Goal: Transaction & Acquisition: Obtain resource

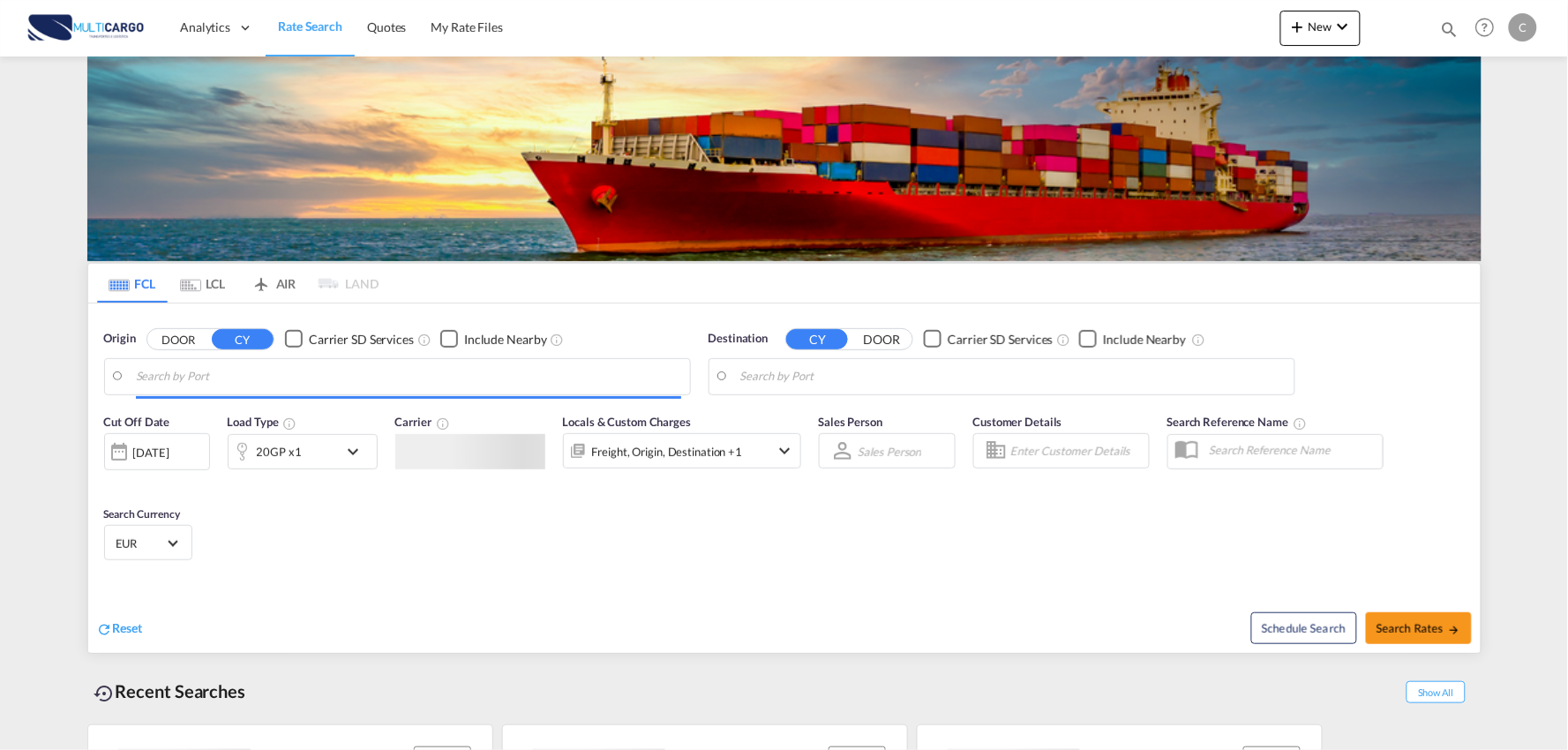
type input "Port of [GEOGRAPHIC_DATA], [GEOGRAPHIC_DATA], [GEOGRAPHIC_DATA]"
type input "Leixoes, Leixoes, PTLEI"
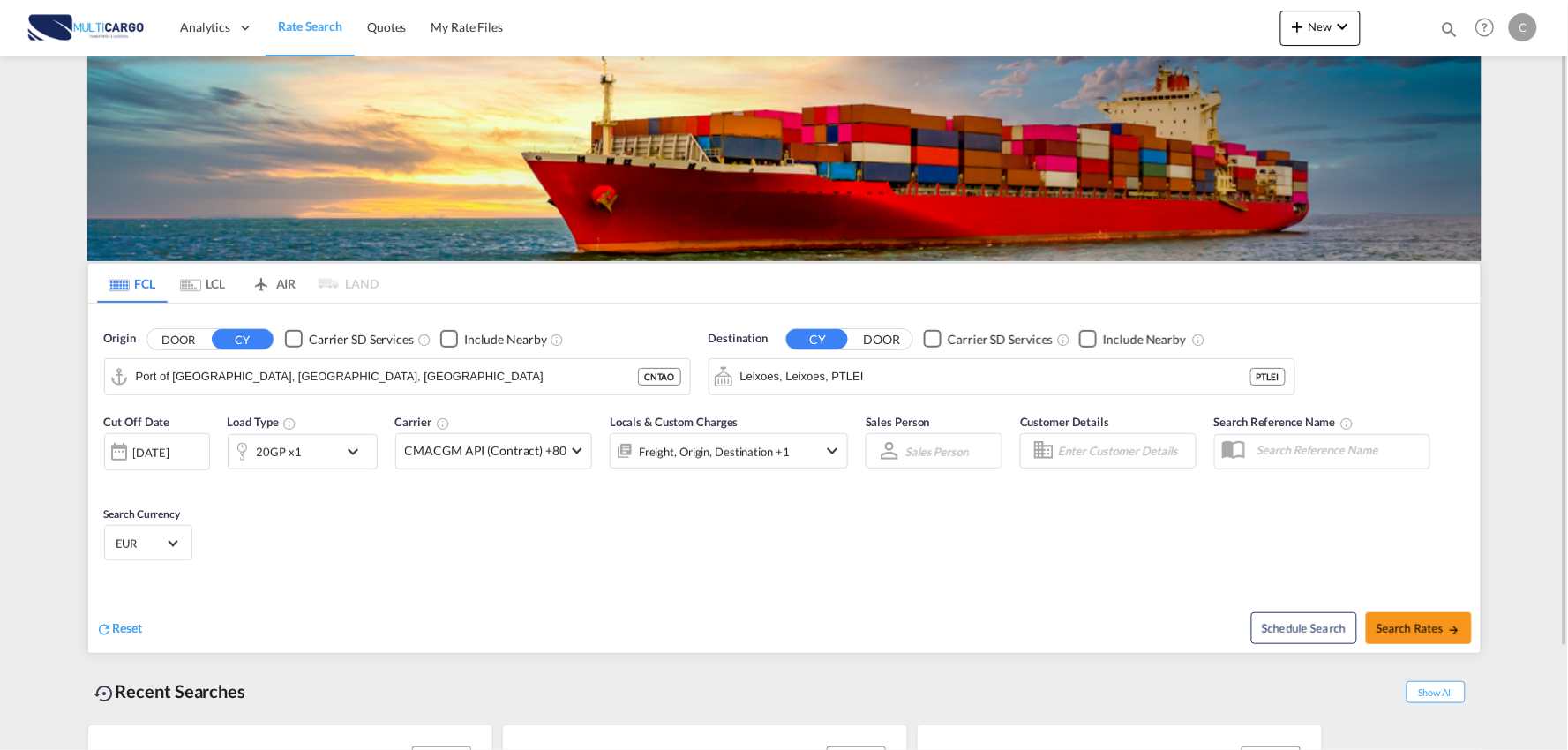
drag, startPoint x: 987, startPoint y: 301, endPoint x: 1228, endPoint y: 117, distance: 303.2
click at [989, 304] on md-tabs "FCL LCL AIR LAND FCL LCL AIR LAND Origin DOOR CY Carrier SD Services Include Ne…" at bounding box center [784, 458] width 1393 height 389
click at [1298, 18] on md-icon "icon-plus 400-fg" at bounding box center [1298, 26] width 21 height 21
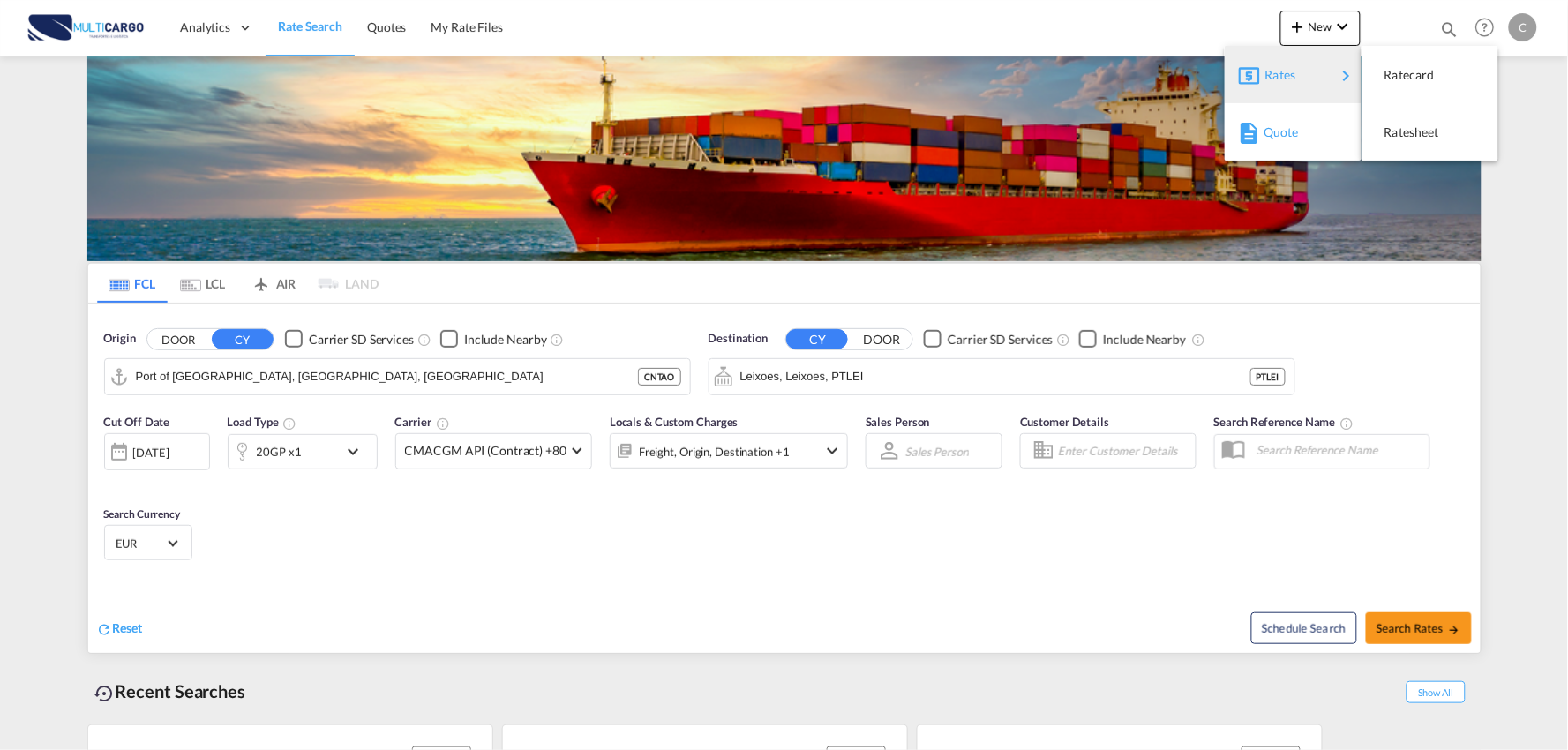
click at [1283, 136] on span "Quote" at bounding box center [1274, 133] width 20 height 36
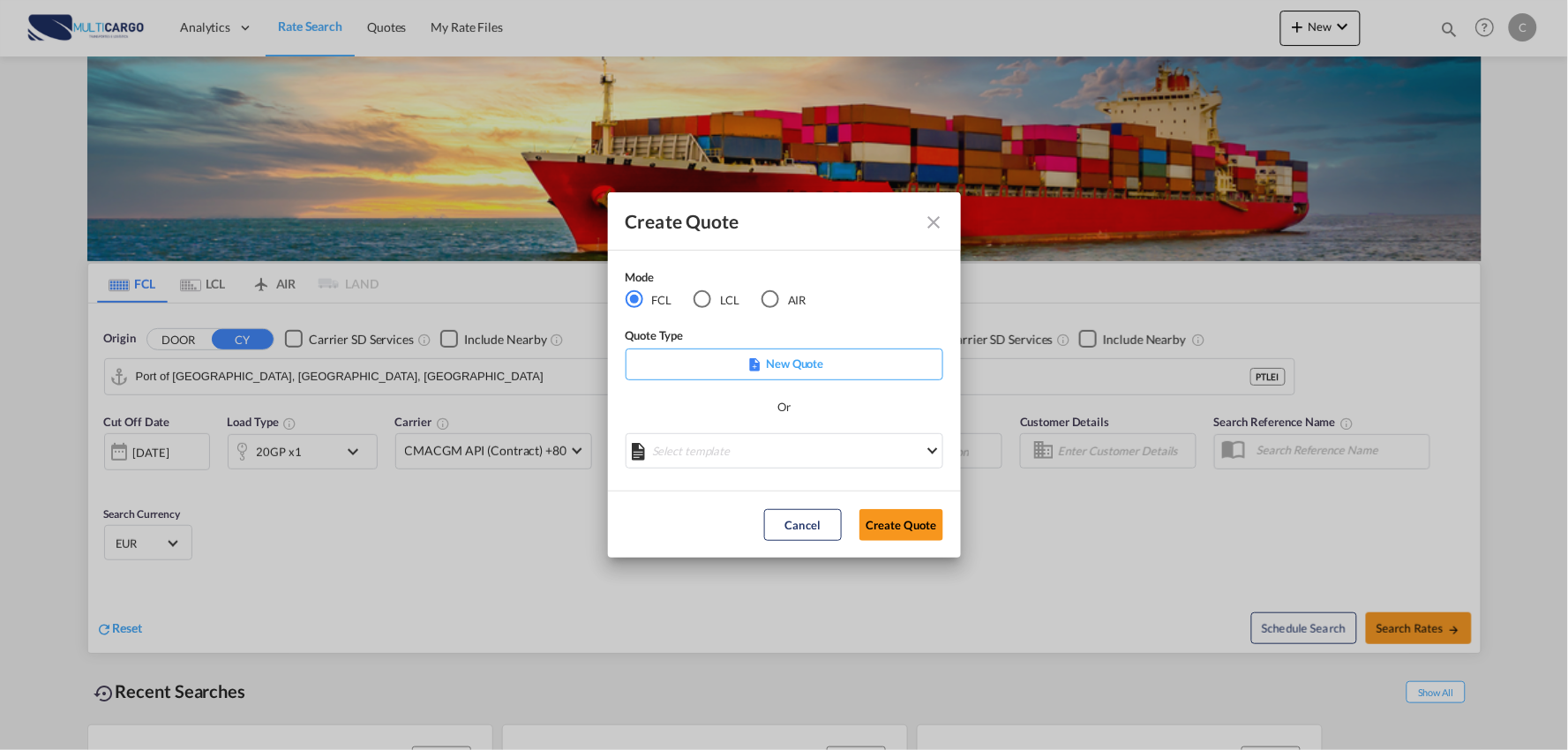
click at [769, 300] on div "AIR" at bounding box center [770, 299] width 18 height 18
click at [872, 443] on md-select "Select template EXP EXW AIR 09/2025 [PERSON_NAME] | [DATE] IMP_DAP_AIR <500KG -…" at bounding box center [784, 451] width 318 height 36
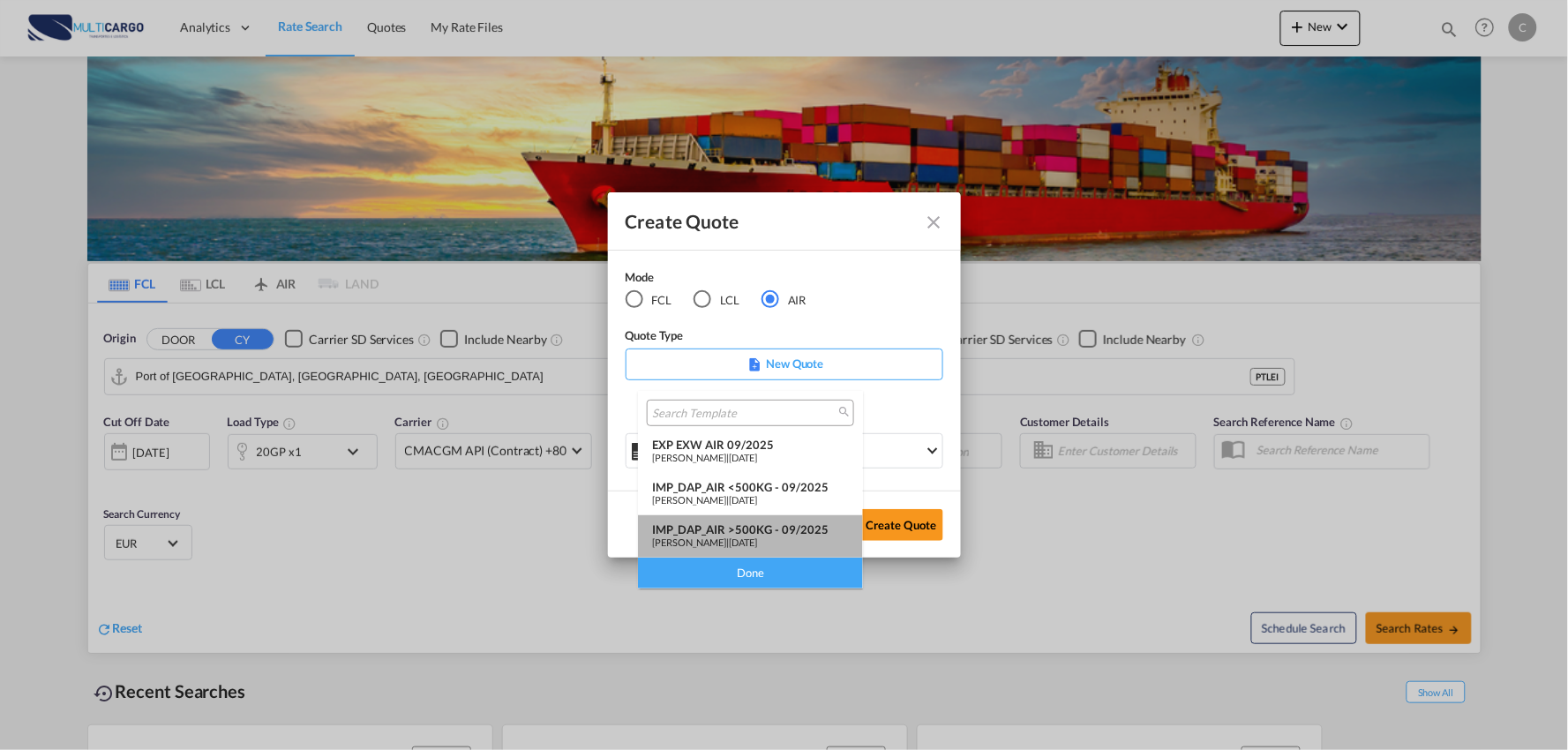
click at [781, 526] on div "IMP_DAP_AIR >500KG - 09/2025" at bounding box center [750, 529] width 197 height 14
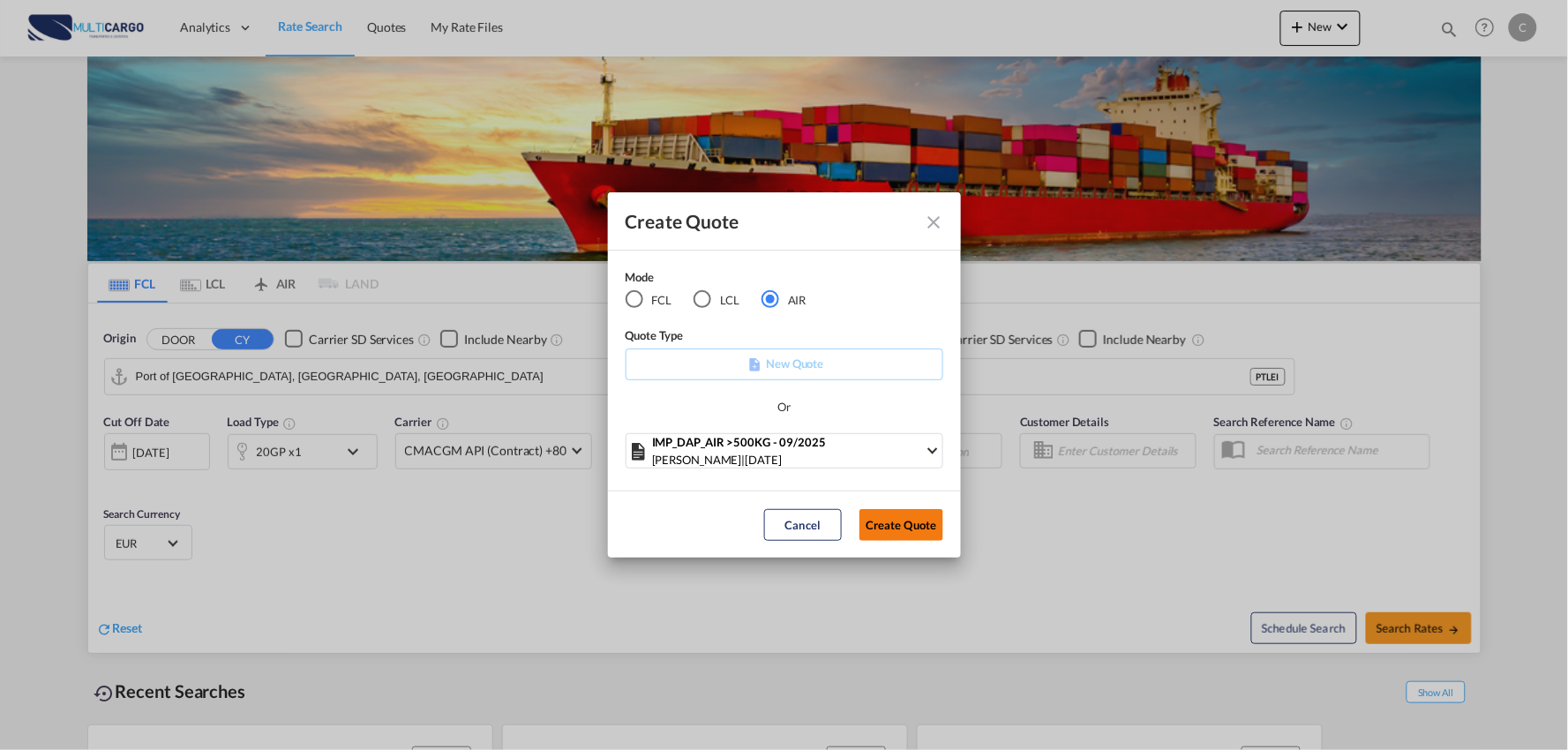
click at [900, 518] on button "Create Quote" at bounding box center [901, 524] width 84 height 32
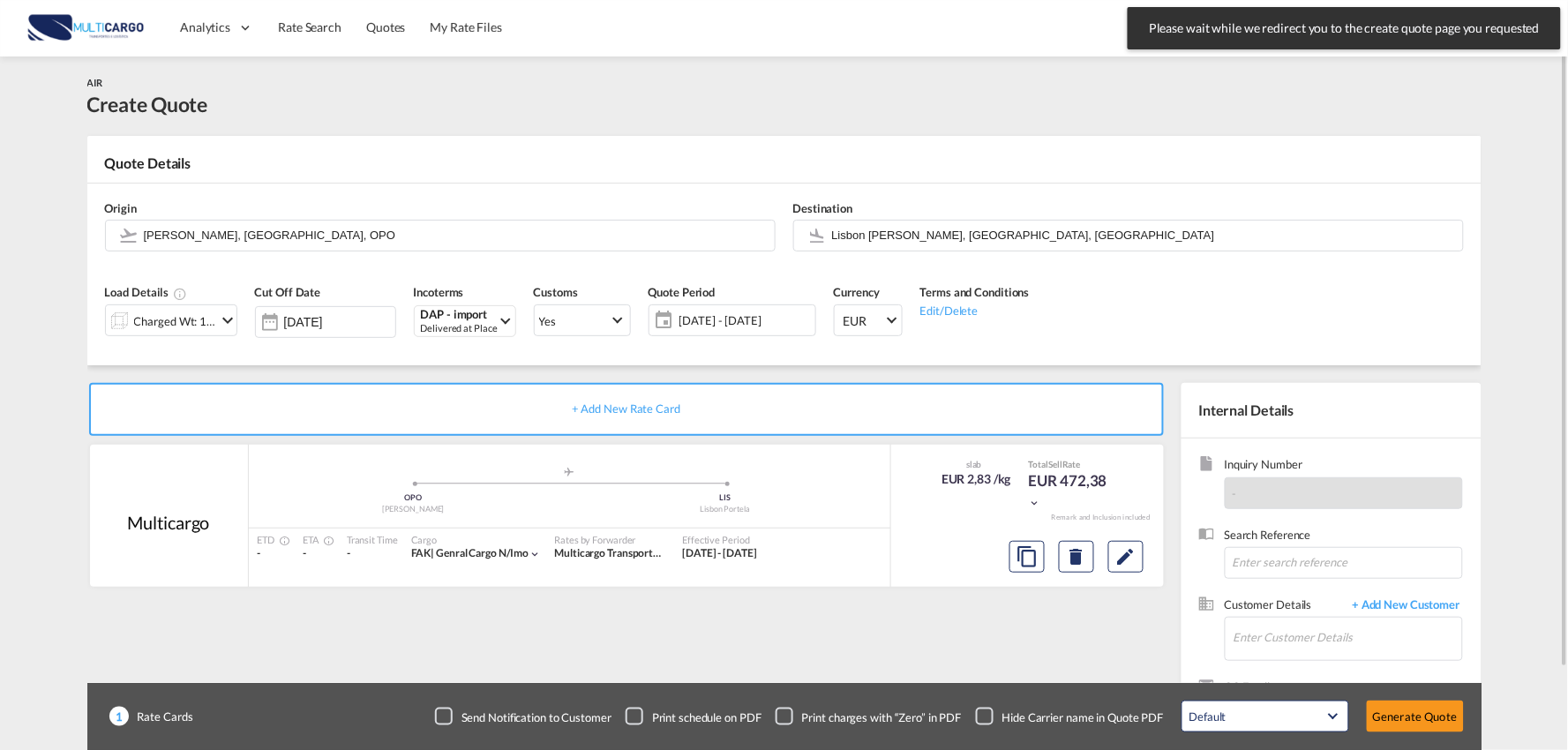
click at [1267, 109] on div "AIR Create Quote" at bounding box center [784, 96] width 1395 height 45
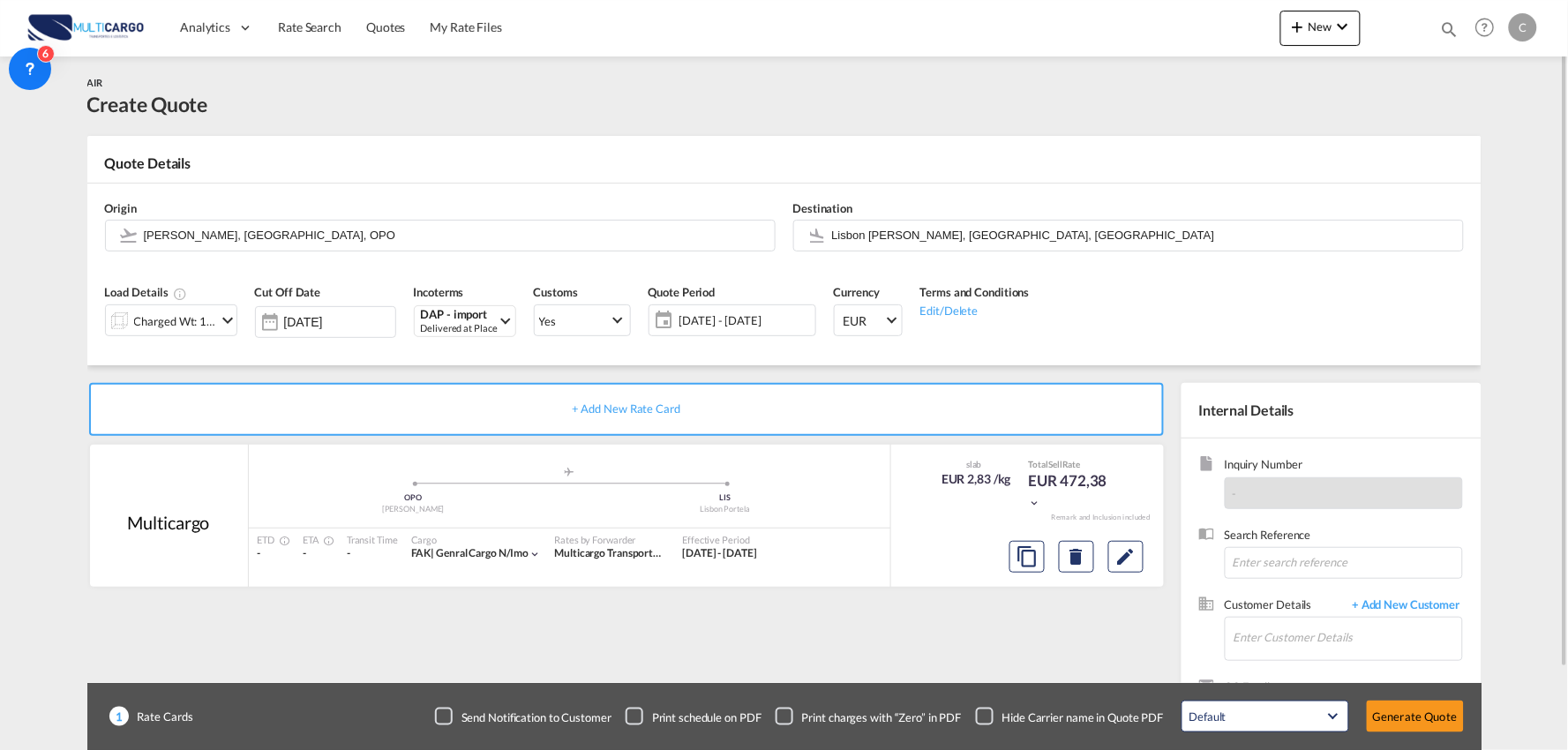
click at [1240, 120] on div "AIR Create Quote" at bounding box center [784, 96] width 1395 height 79
click at [1337, 629] on input "Enter Customer Details" at bounding box center [1347, 637] width 229 height 40
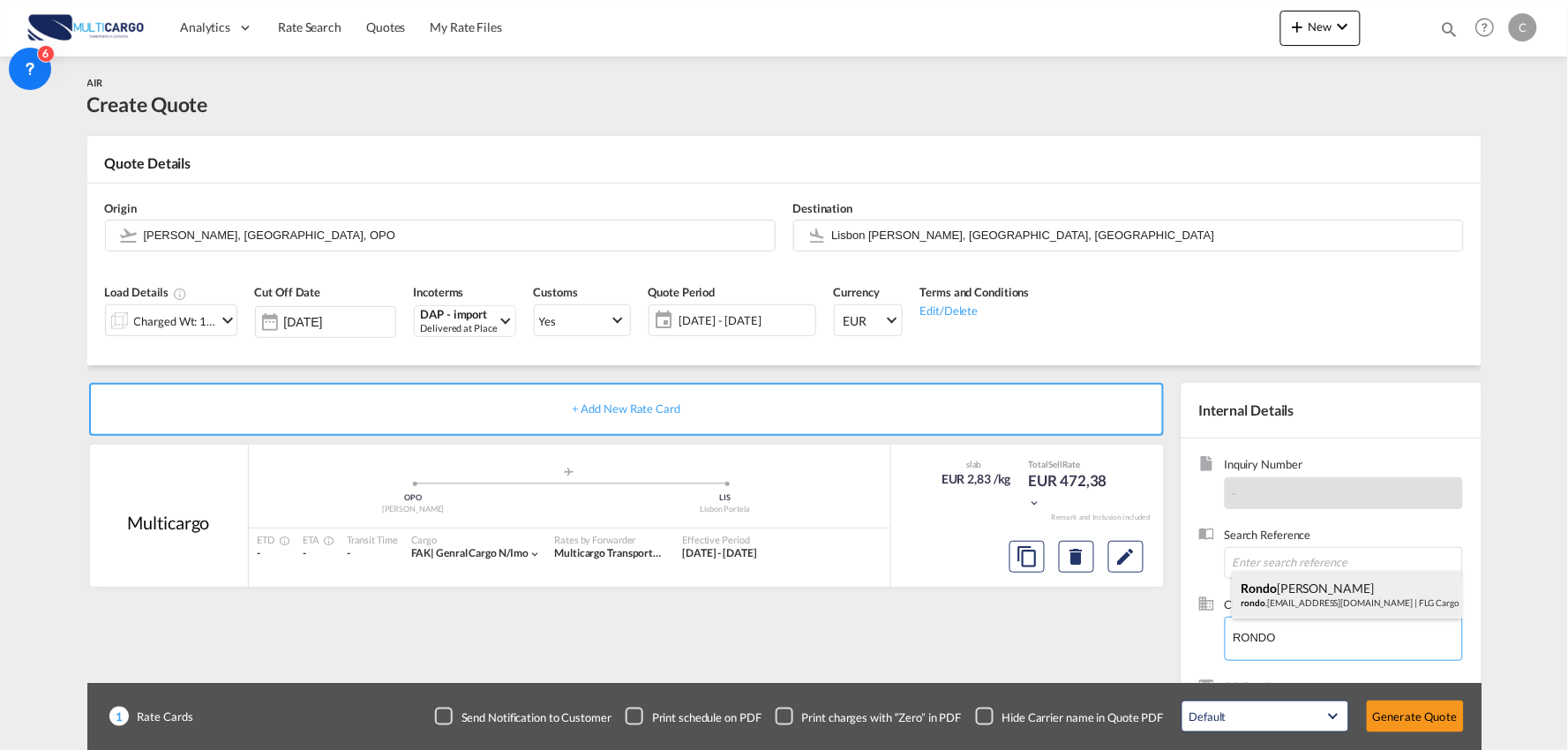
click at [1299, 591] on div "[PERSON_NAME] .[EMAIL_ADDRESS][DOMAIN_NAME] | FLG Cargo" at bounding box center [1348, 595] width 230 height 47
type input "FLG Cargo, [PERSON_NAME], [EMAIL_ADDRESS][DOMAIN_NAME]"
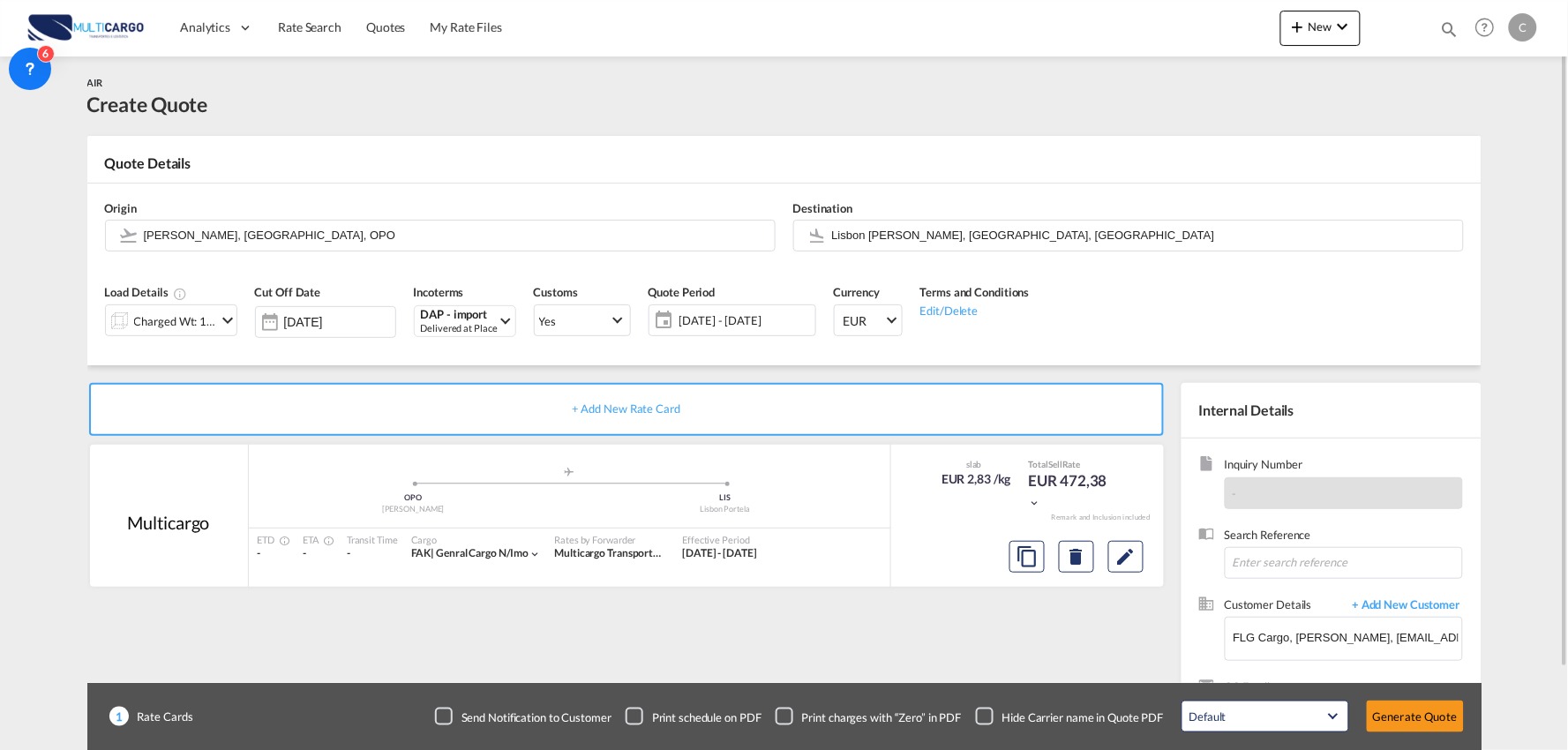
click at [931, 617] on div "+ Add New Rate Card Multicargo added by you .a{fill:#aaa8ad;} .a{fill:#aaa8ad;}…" at bounding box center [630, 567] width 1086 height 369
click at [985, 712] on div "Checkbox No Ink" at bounding box center [985, 716] width 18 height 18
click at [666, 628] on div "+ Add New Rate Card Multicargo added by you .a{fill:#aaa8ad;} .a{fill:#aaa8ad;}…" at bounding box center [630, 567] width 1086 height 369
click at [916, 242] on input "Lisbon [PERSON_NAME], [GEOGRAPHIC_DATA], [GEOGRAPHIC_DATA]" at bounding box center [1143, 234] width 623 height 31
click at [852, 637] on div "+ Add New Rate Card Multicargo added by you .a{fill:#aaa8ad;} .a{fill:#aaa8ad;}…" at bounding box center [630, 567] width 1086 height 369
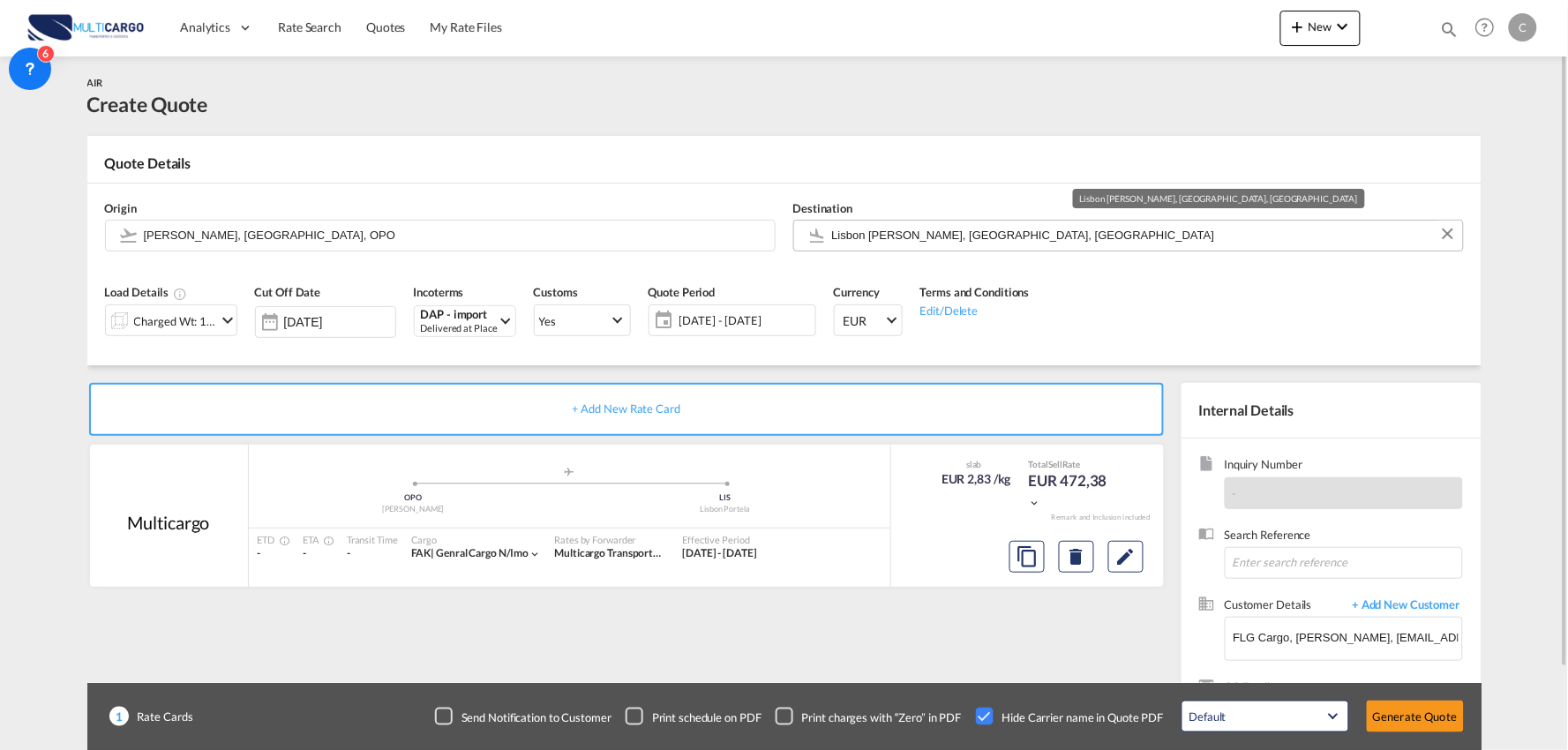
click at [996, 235] on input "Lisbon [PERSON_NAME], [GEOGRAPHIC_DATA], [GEOGRAPHIC_DATA]" at bounding box center [1143, 234] width 623 height 31
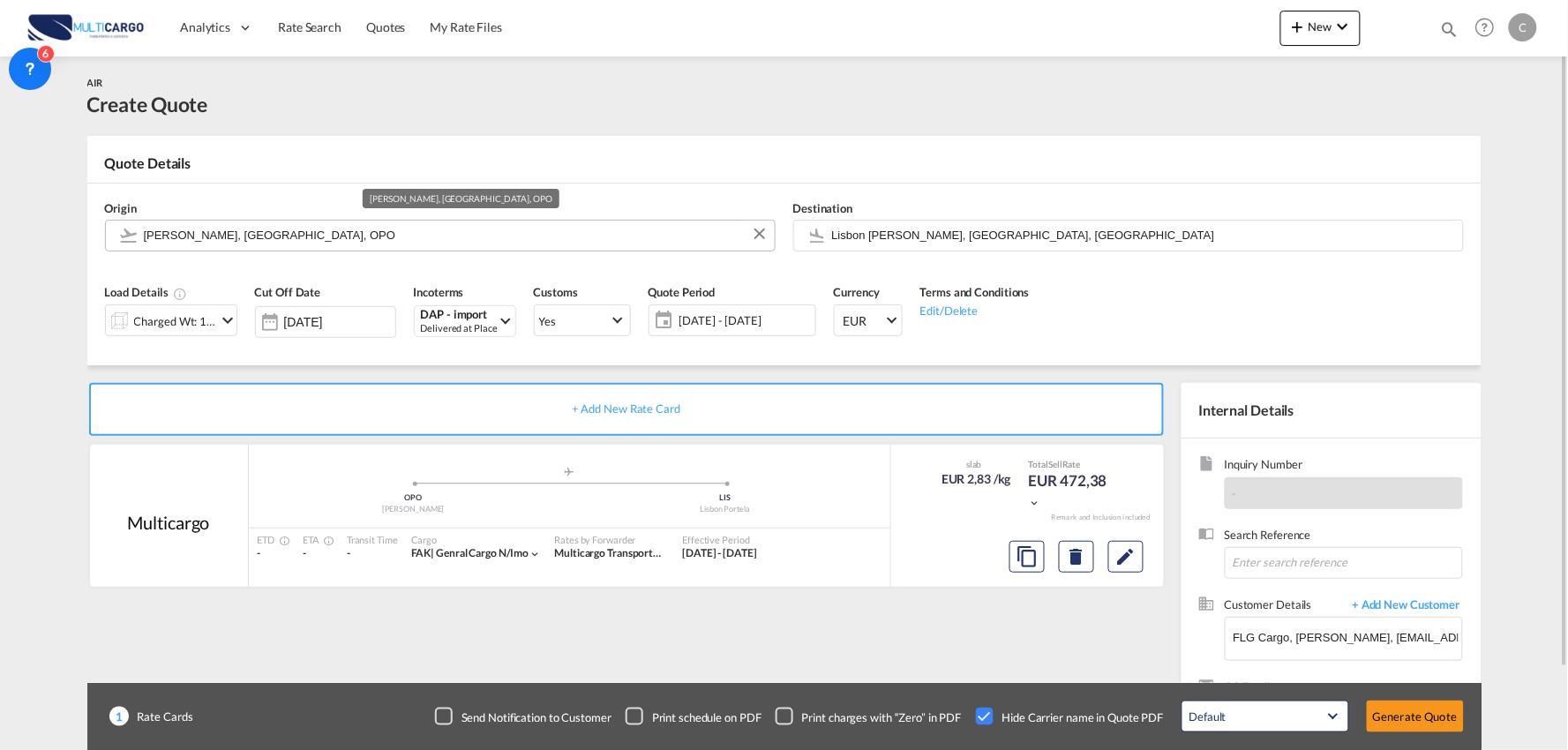
click at [248, 239] on input "[PERSON_NAME], [GEOGRAPHIC_DATA], OPO" at bounding box center [454, 234] width 623 height 31
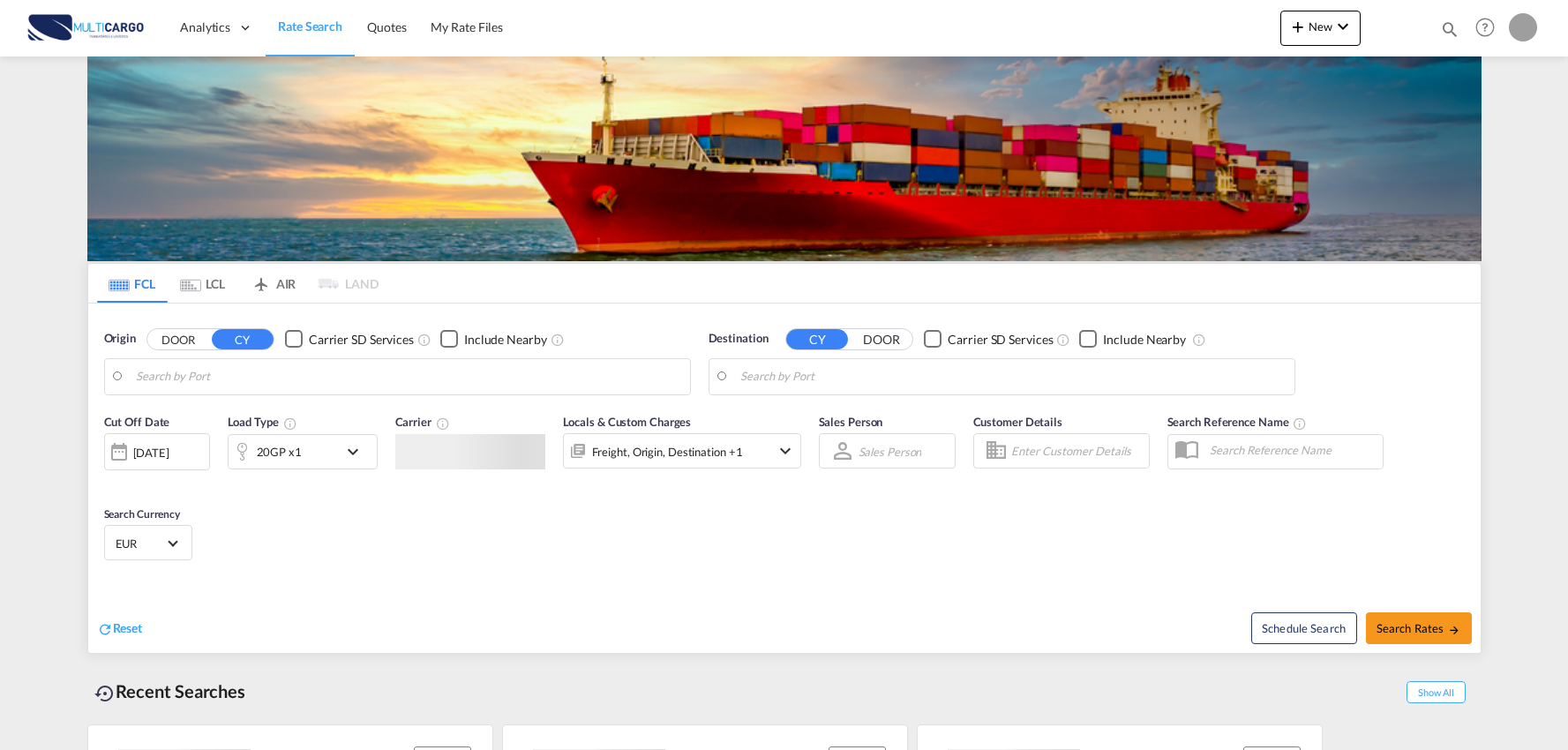
type input "Port of [GEOGRAPHIC_DATA], [GEOGRAPHIC_DATA], [GEOGRAPHIC_DATA]"
type input "Leixoes, Leixoes, PTLEI"
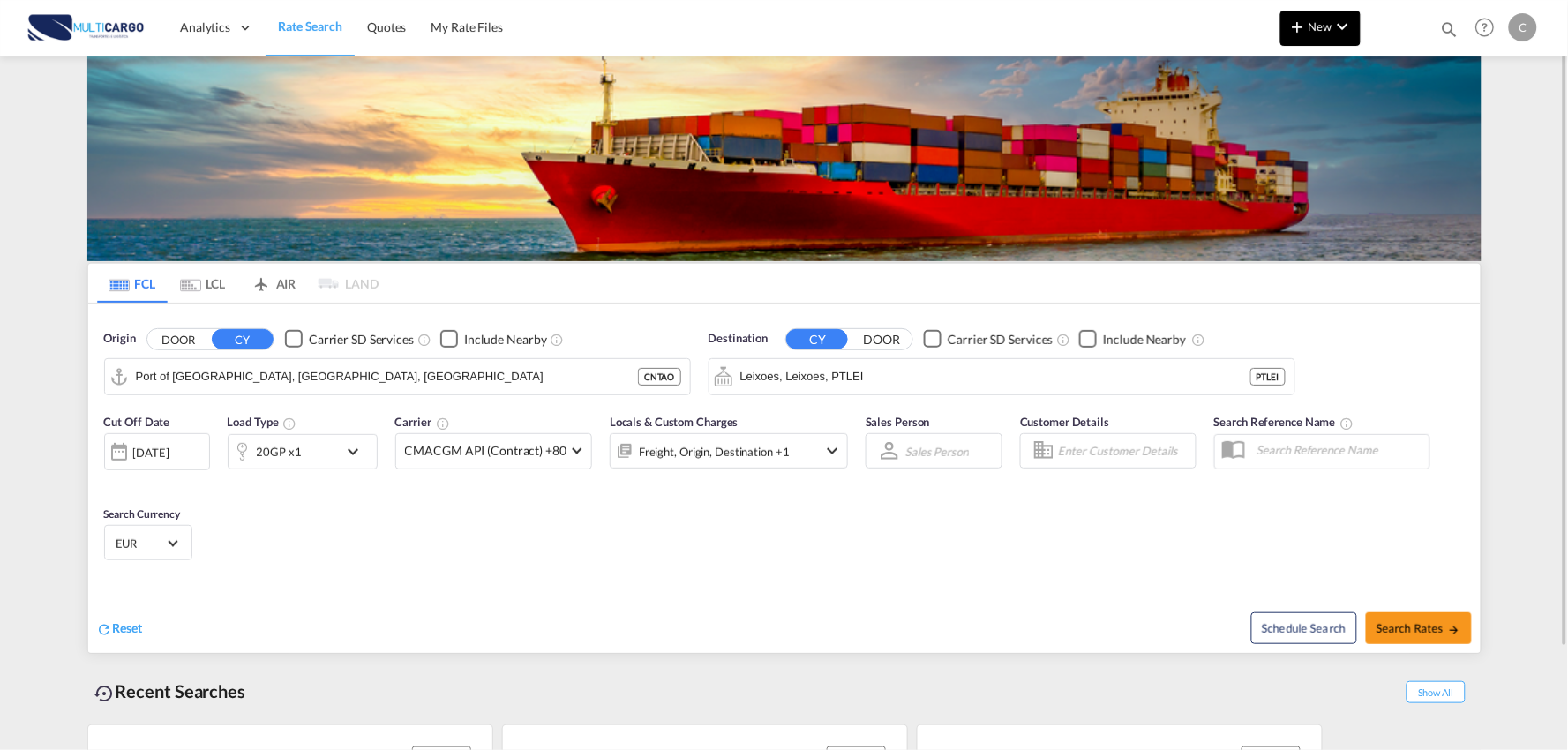
click at [1334, 23] on md-icon "icon-chevron-down" at bounding box center [1342, 26] width 21 height 21
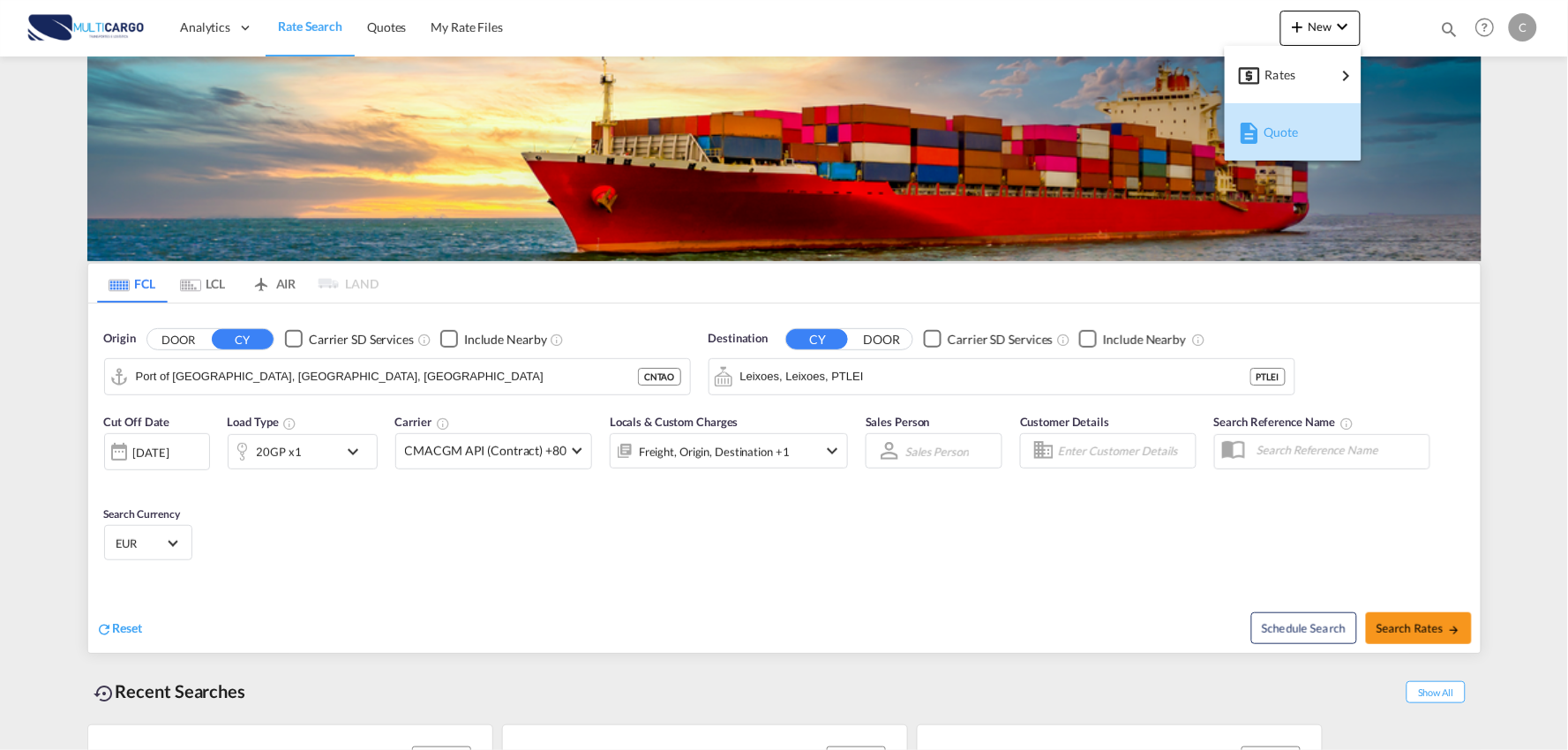
click at [1283, 136] on span "Quote" at bounding box center [1274, 133] width 20 height 36
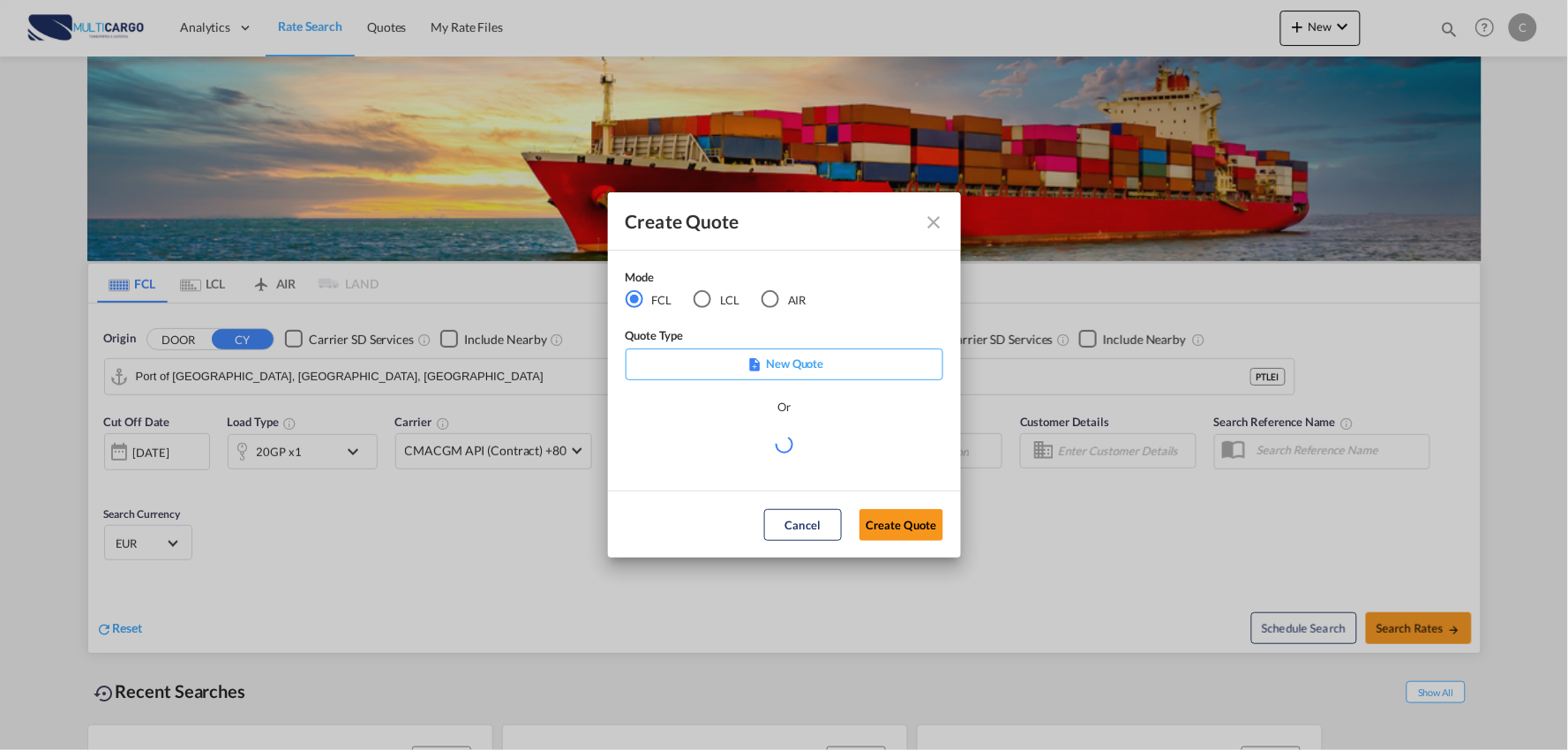
click at [757, 305] on md-radio-group "FCL LCL AIR" at bounding box center [727, 300] width 203 height 20
click at [784, 296] on md-radio-button "AIR" at bounding box center [783, 300] width 45 height 20
drag, startPoint x: 813, startPoint y: 437, endPoint x: 833, endPoint y: 460, distance: 30.5
click at [813, 443] on md-select "Select template EXP EXW AIR 09/2025 [PERSON_NAME] | [DATE] IMP_DAP_AIR <500KG -…" at bounding box center [784, 451] width 318 height 36
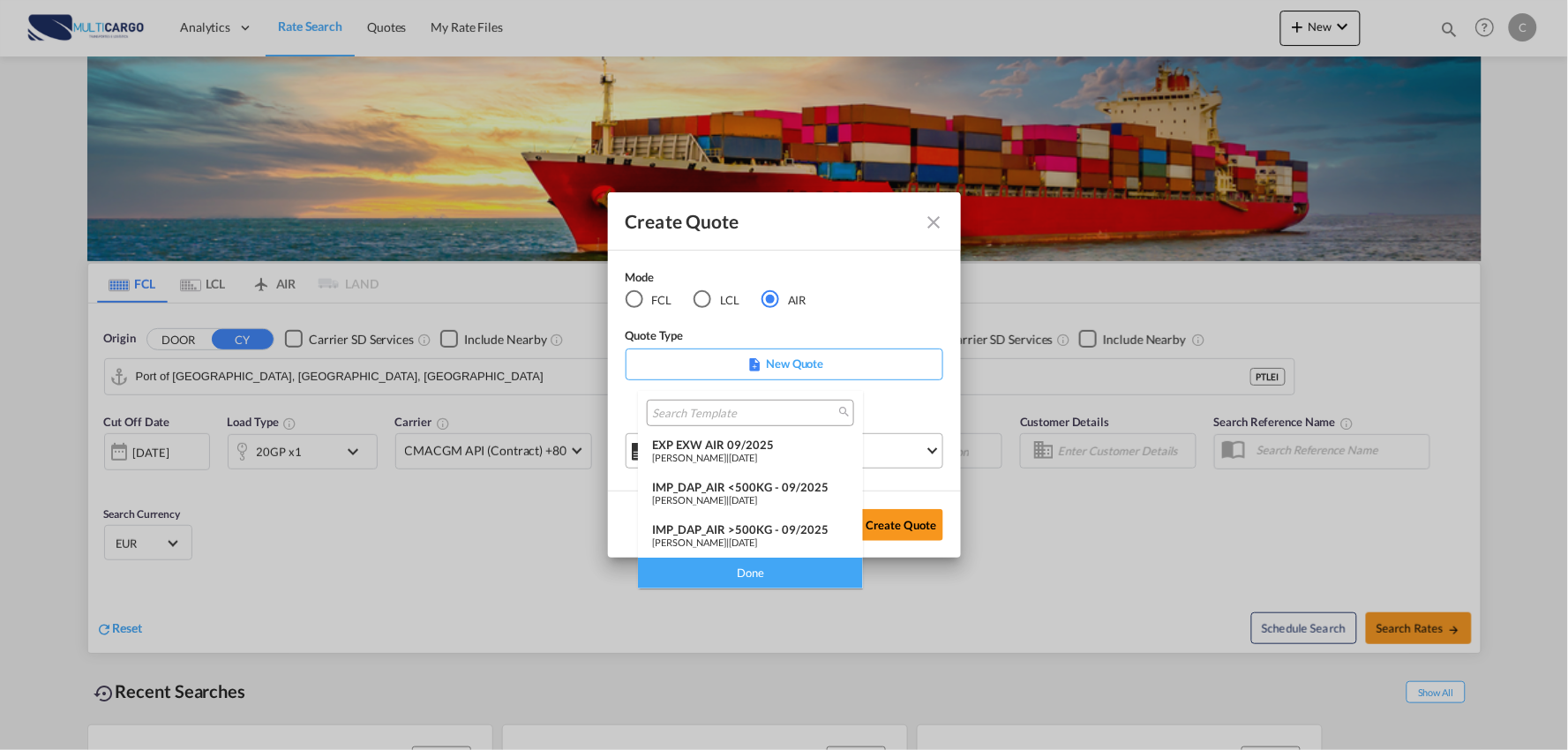
click at [774, 525] on div "IMP_DAP_AIR >500KG - 09/2025" at bounding box center [750, 529] width 197 height 14
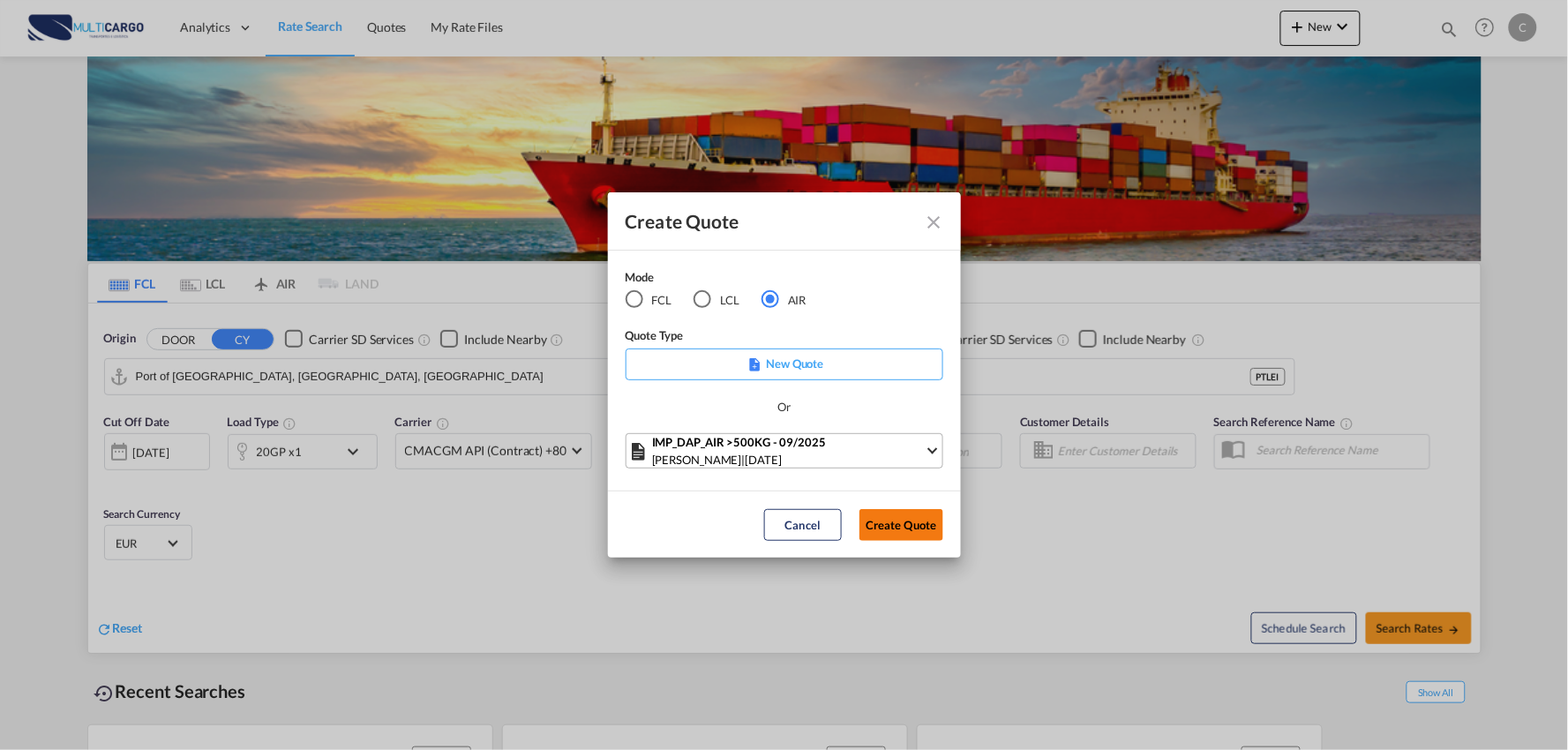
click at [915, 520] on button "Create Quote" at bounding box center [901, 524] width 84 height 32
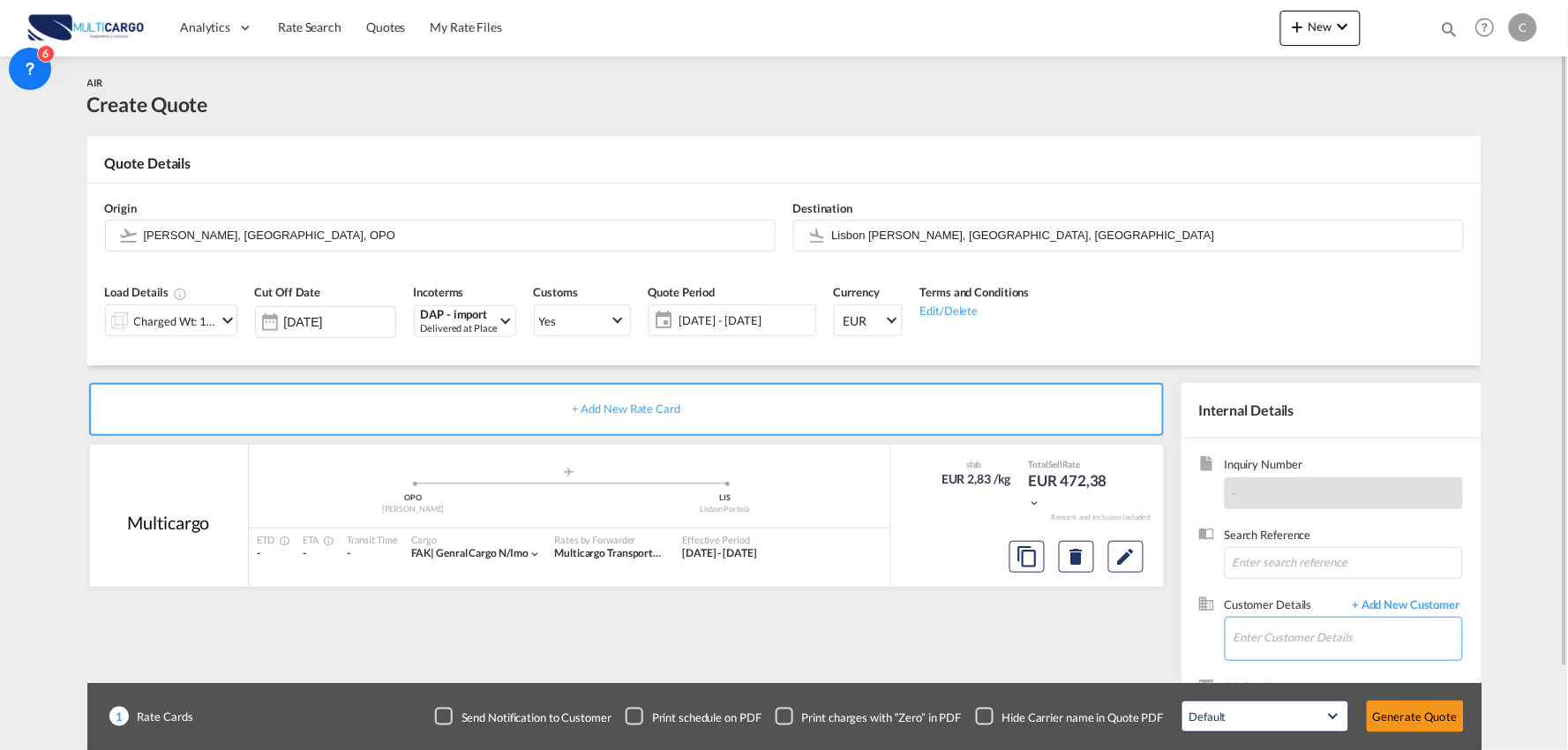
click at [1298, 631] on input "Enter Customer Details" at bounding box center [1347, 637] width 229 height 40
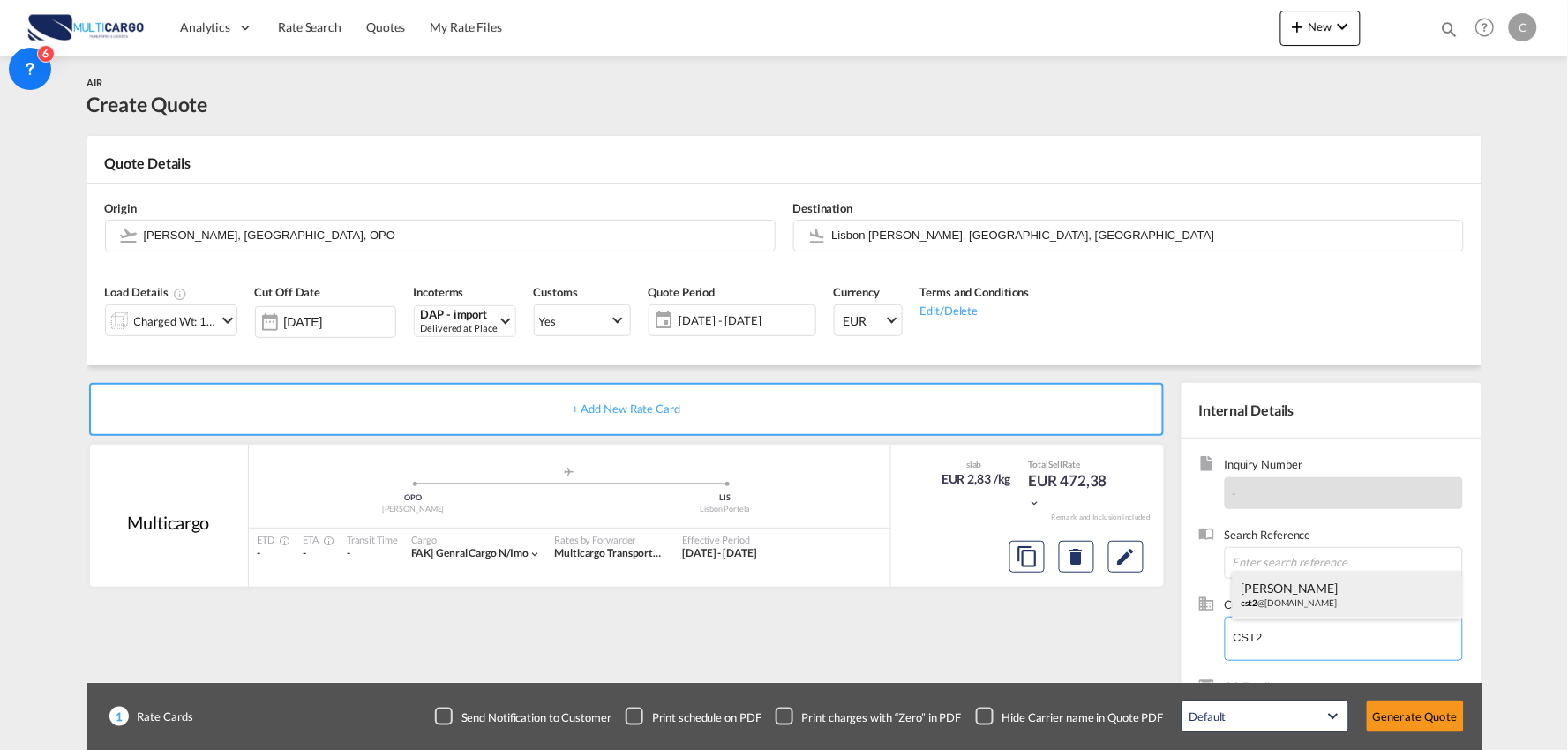
click at [1309, 607] on div "Ailsa Wang cst2 @wmgroup.com.cn" at bounding box center [1348, 595] width 230 height 47
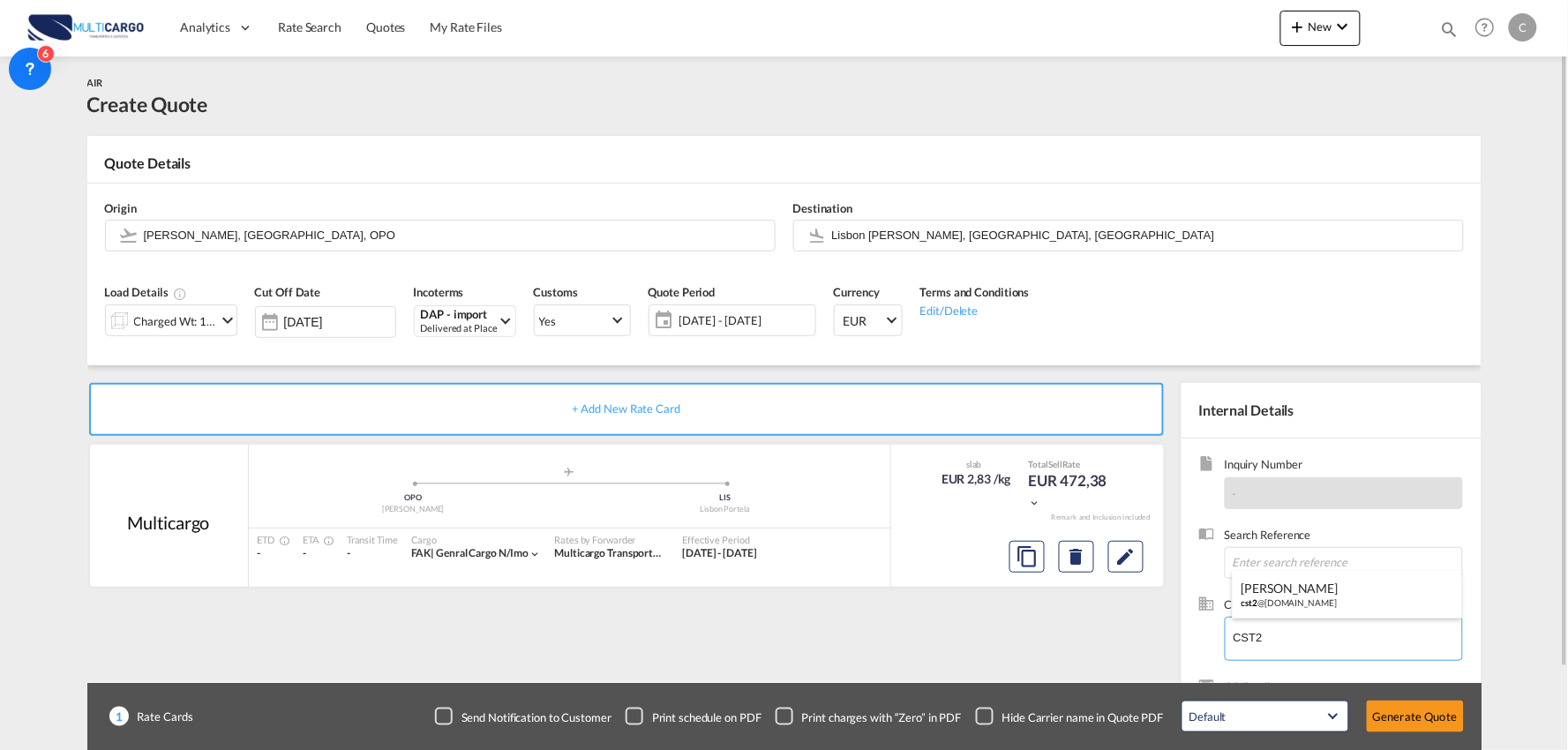
type input "Shanghai Weiming Cargo Transportation co., Ltd., Ailsa Wang, cst2@wmgroup.com.cn"
drag, startPoint x: 947, startPoint y: 630, endPoint x: 983, endPoint y: 689, distance: 69.1
click at [948, 632] on div "+ Add New Rate Card Multicargo added by you .a{fill:#aaa8ad;} .a{fill:#aaa8ad;}…" at bounding box center [630, 567] width 1086 height 369
click at [993, 720] on div "Checkbox No Ink" at bounding box center [985, 716] width 18 height 18
click at [824, 629] on div "+ Add New Rate Card Multicargo added by you .a{fill:#aaa8ad;} .a{fill:#aaa8ad;}…" at bounding box center [630, 567] width 1086 height 369
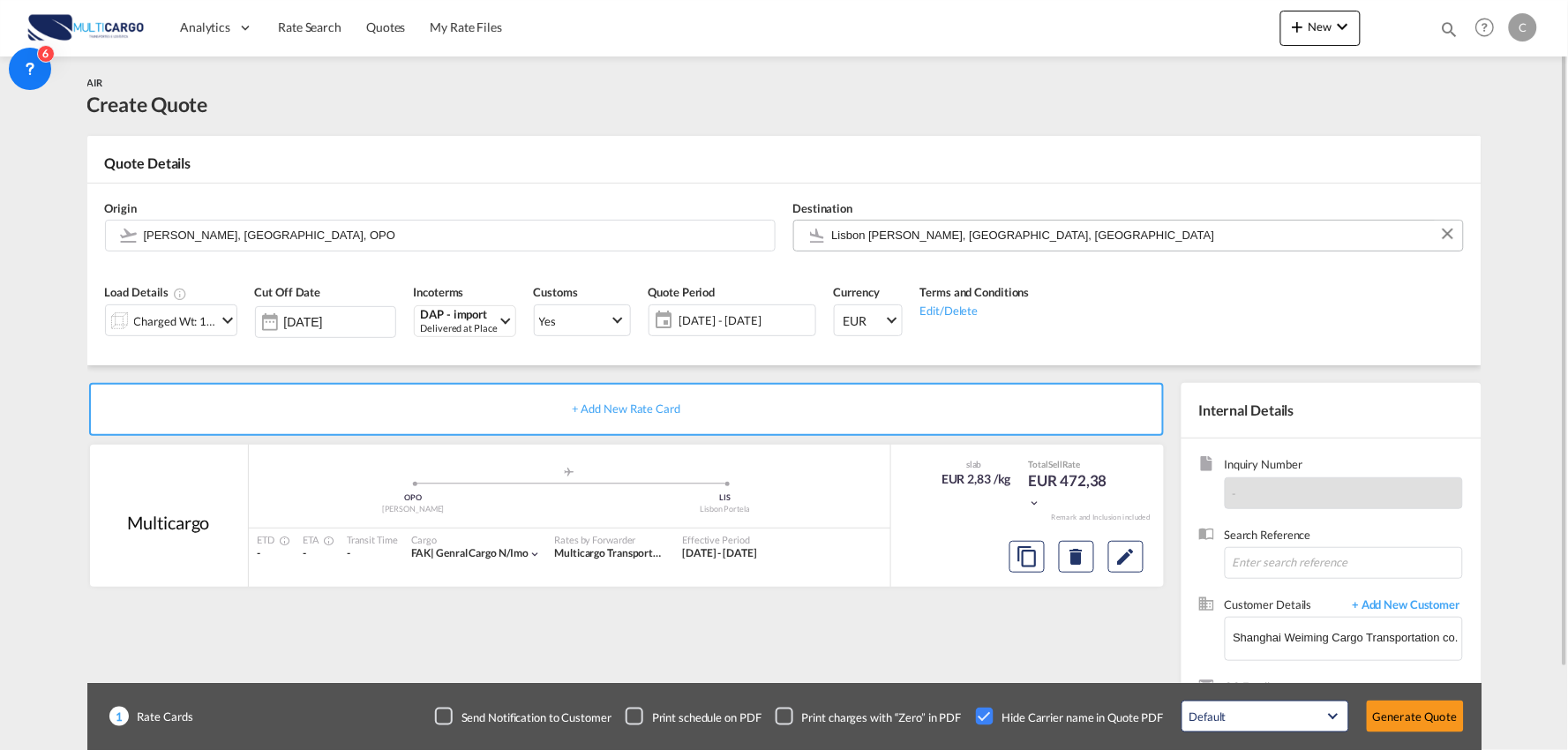
click at [965, 232] on input "Lisbon [PERSON_NAME], [GEOGRAPHIC_DATA], [GEOGRAPHIC_DATA]" at bounding box center [1143, 234] width 623 height 31
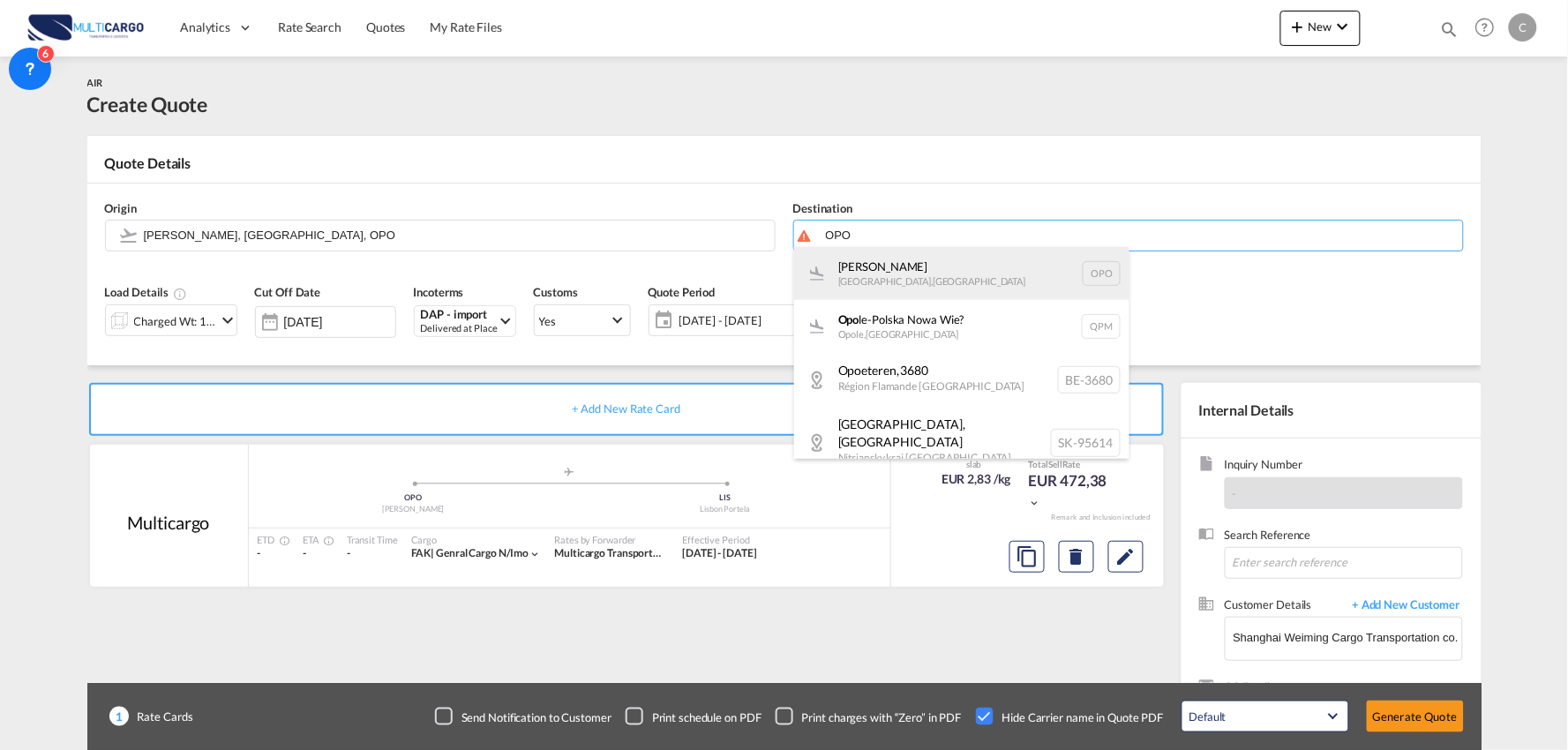
click at [966, 276] on div "Francisco de Sá Carneiro Porto , Portugal OPO" at bounding box center [961, 273] width 336 height 52
type input "[PERSON_NAME], [GEOGRAPHIC_DATA], OPO"
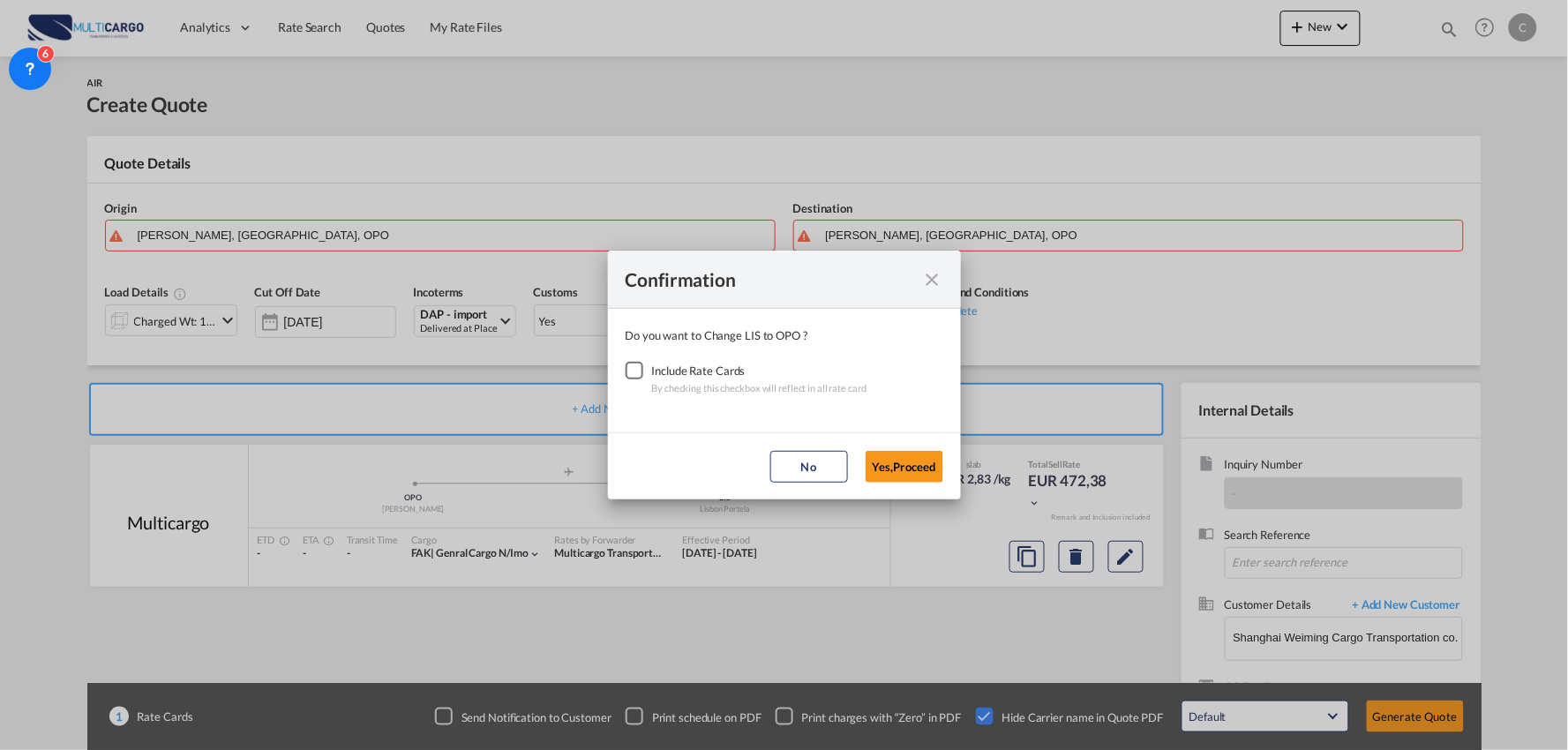
click at [626, 373] on div "Checkbox No Ink" at bounding box center [635, 371] width 18 height 18
click at [890, 452] on button "Yes,Proceed" at bounding box center [905, 467] width 77 height 32
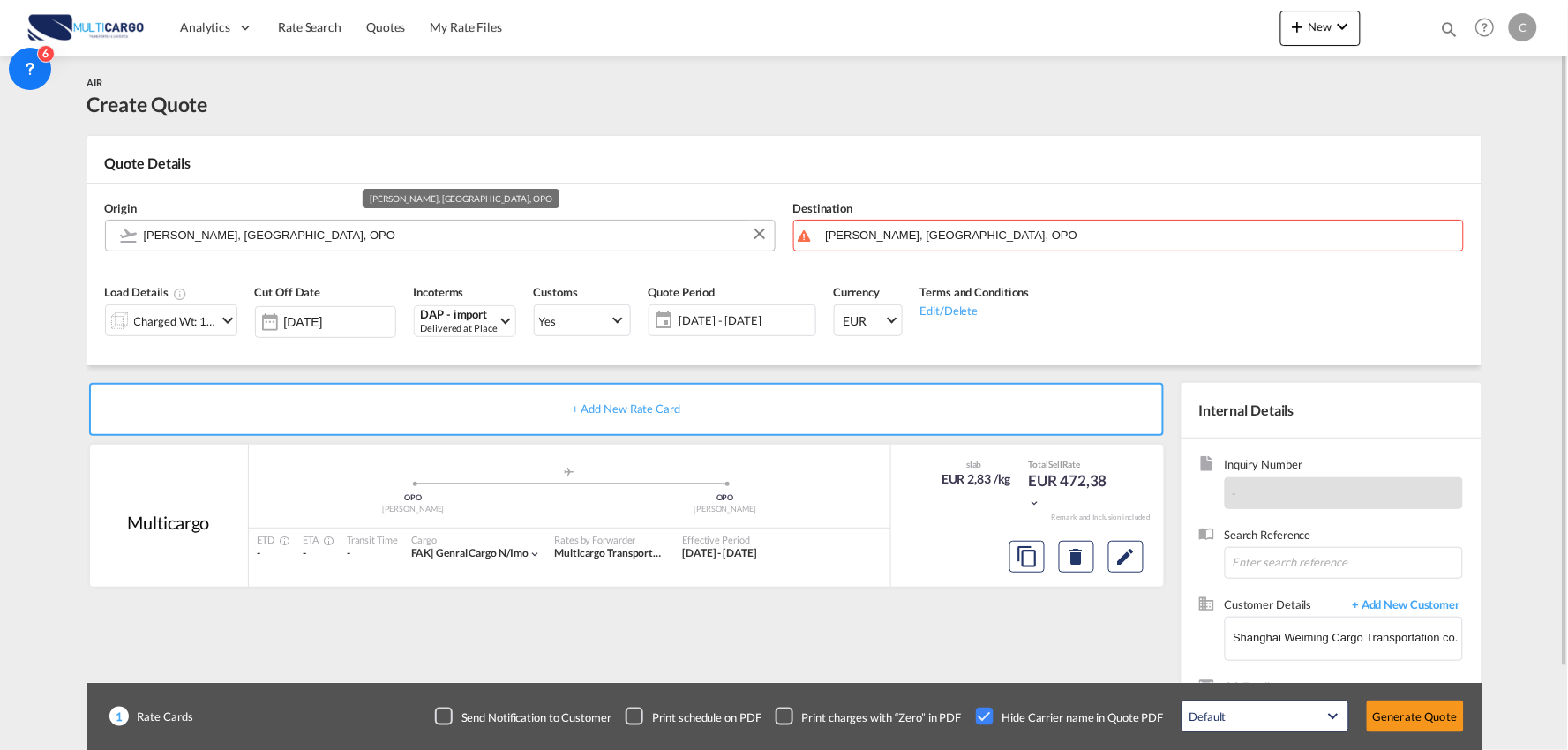
click at [271, 239] on input "[PERSON_NAME], [GEOGRAPHIC_DATA], OPO" at bounding box center [454, 234] width 623 height 31
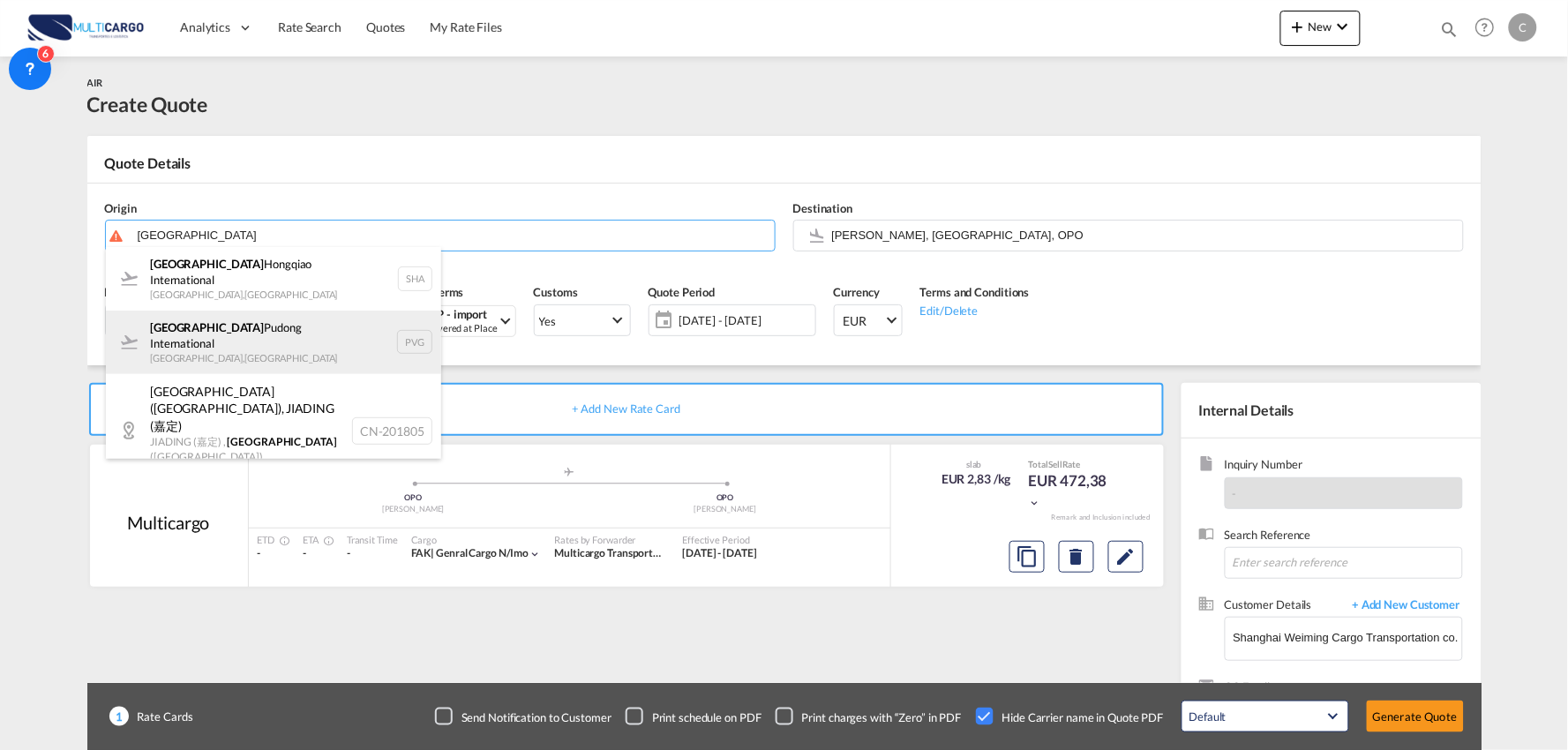
click at [261, 322] on div "Shanghai Pudong International Shanghai , China PVG" at bounding box center [273, 342] width 336 height 63
type input "Shanghai Pudong International, Shanghai, PVG"
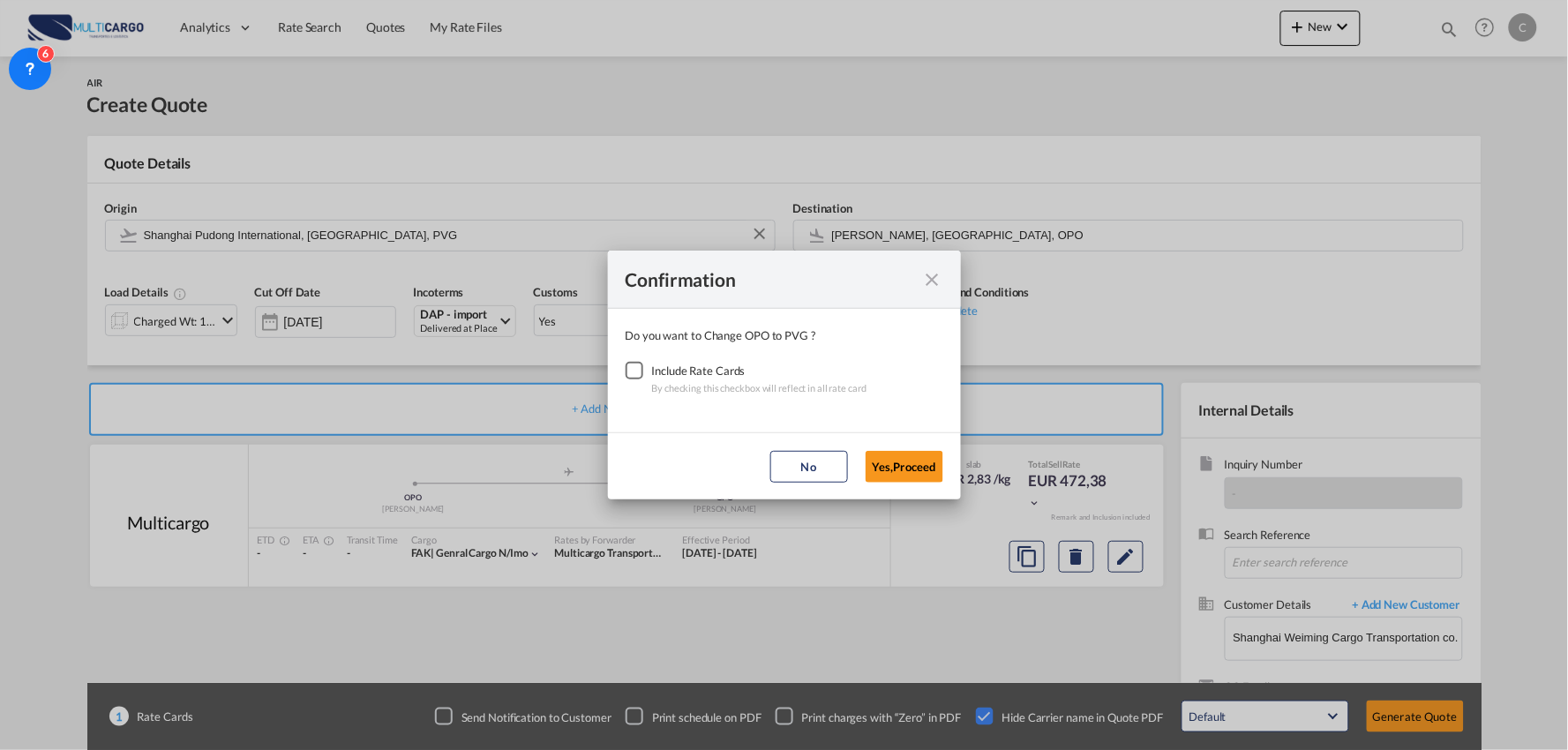
click at [631, 377] on div "Checkbox No Ink" at bounding box center [635, 371] width 18 height 18
click at [897, 460] on button "Yes,Proceed" at bounding box center [905, 467] width 77 height 32
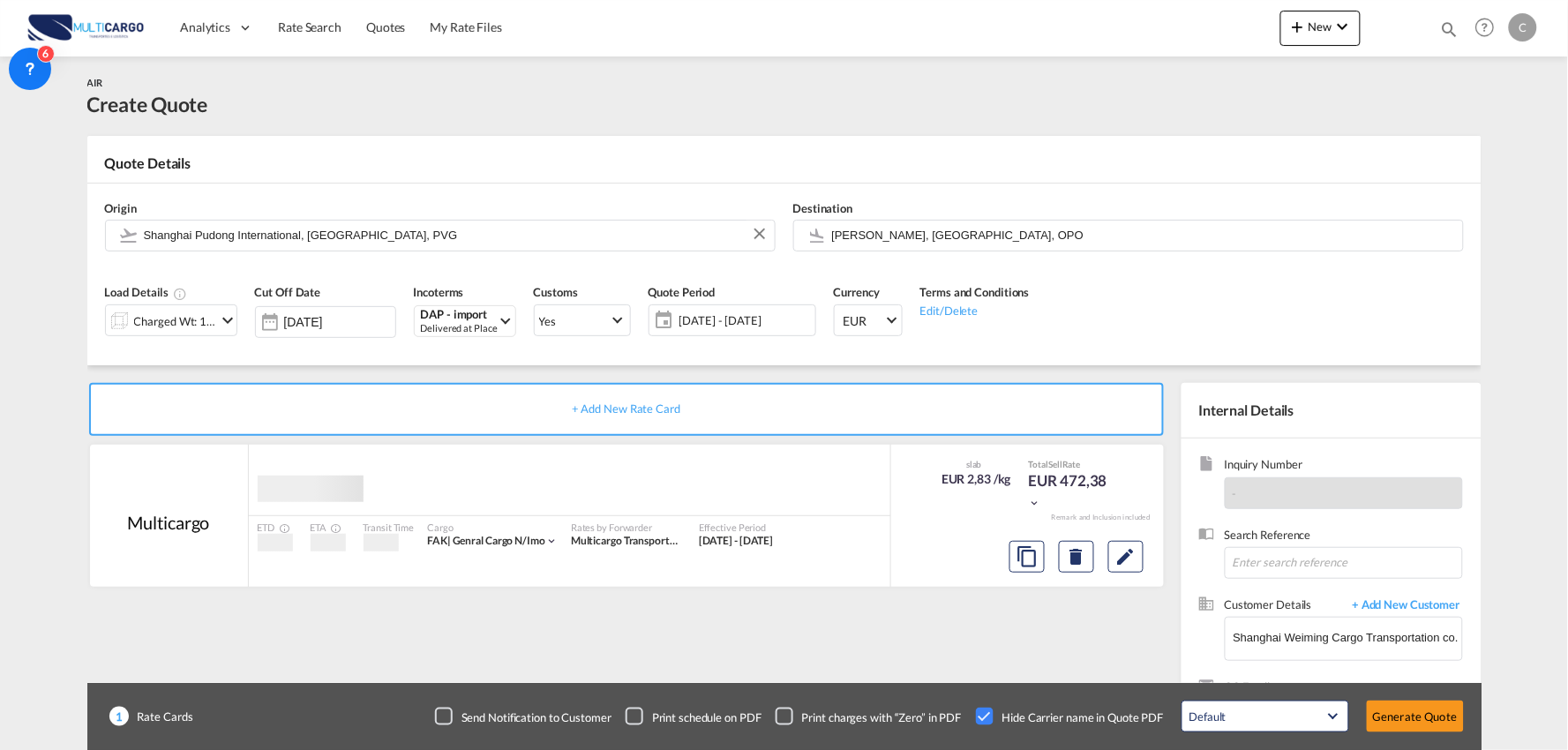
click at [125, 329] on div "Confirmation Do you want to Change OPO to PVG ? Include Rate Cards By checking …" at bounding box center [784, 375] width 1568 height 750
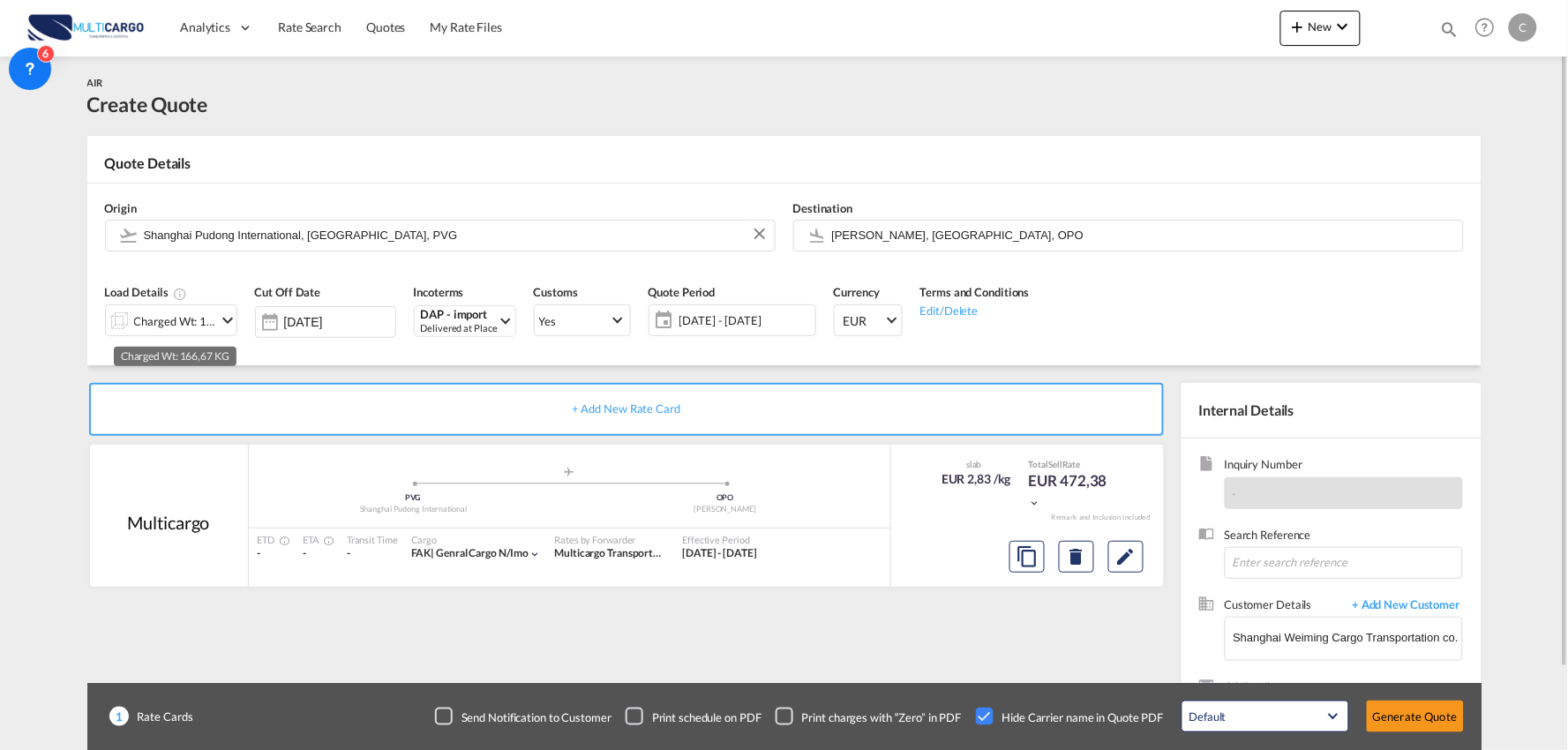
click at [200, 315] on div "Charged Wt: 166,67 KG" at bounding box center [176, 321] width 83 height 25
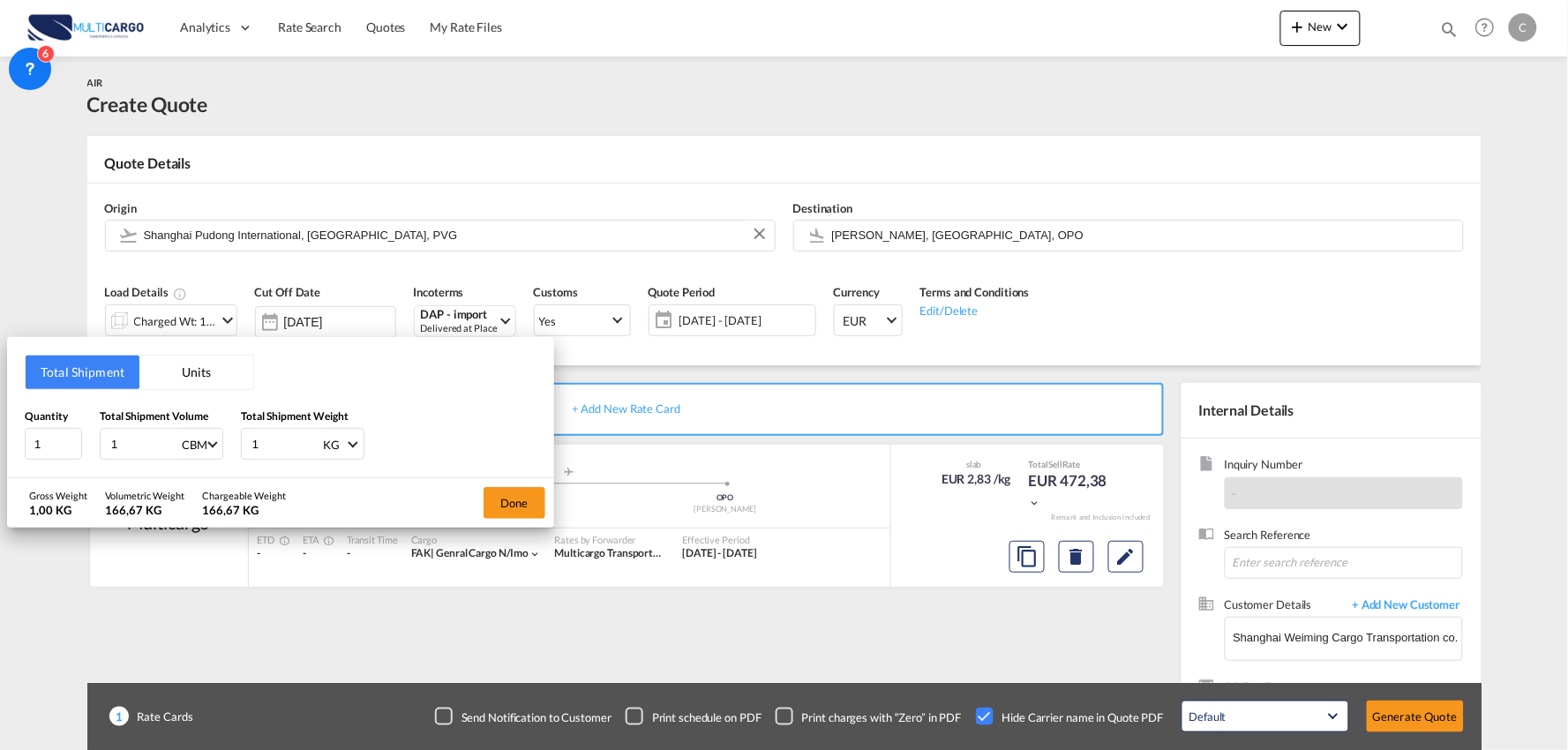
drag, startPoint x: 279, startPoint y: 444, endPoint x: 171, endPoint y: 439, distance: 108.1
click at [171, 439] on div "Quantity 1 Total Shipment Volume 1 CBM CBM CFT KG LB Total Shipment Weight 1 KG…" at bounding box center [280, 433] width 512 height 52
type input "838"
drag, startPoint x: 152, startPoint y: 433, endPoint x: 0, endPoint y: 409, distance: 153.9
click at [2, 443] on div "Total Shipment Units Quantity 1 Total Shipment Volume 1 CBM CBM CFT KG LB Total…" at bounding box center [784, 375] width 1568 height 750
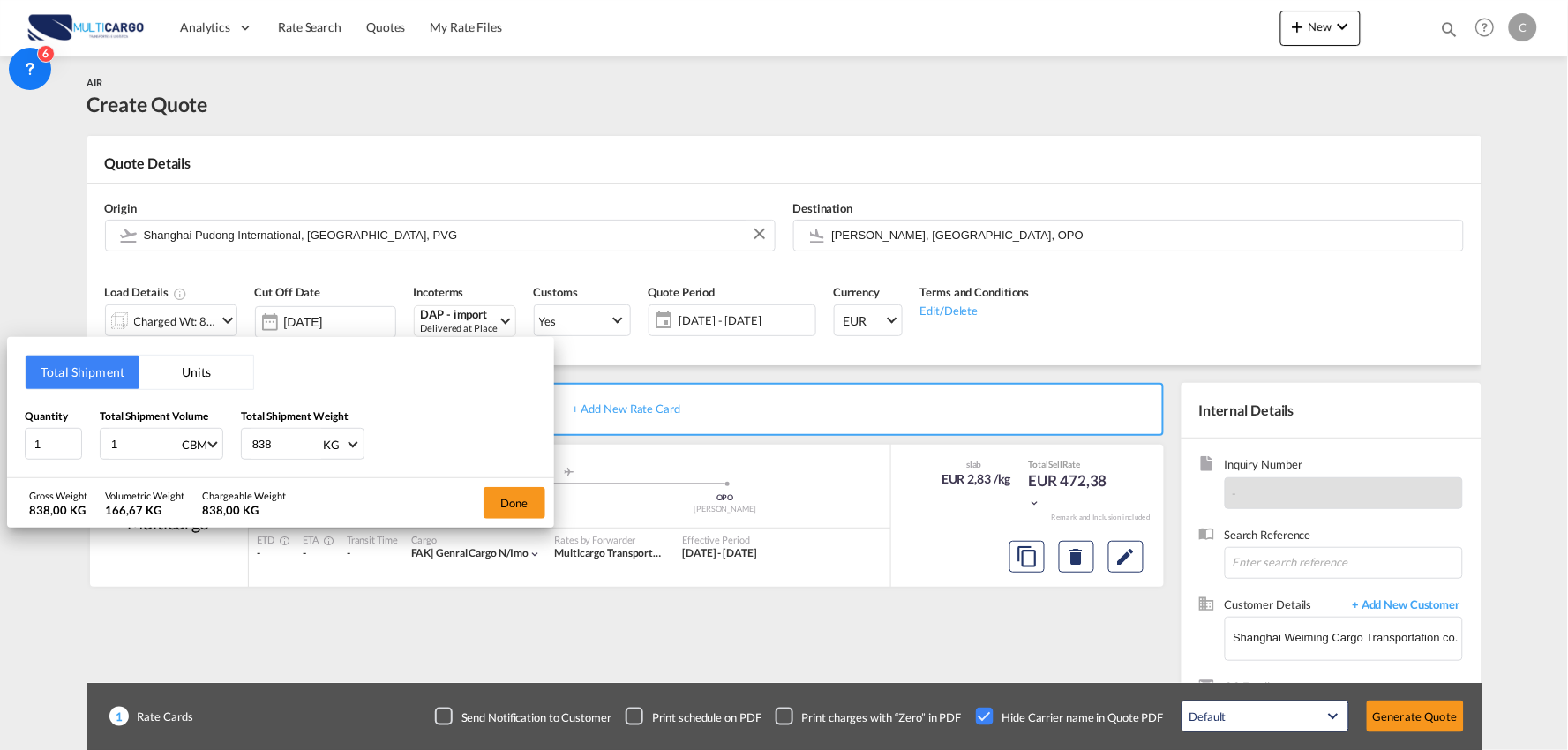
type input "2"
type input "2.5"
click at [0, 435] on html "Analytics Reports Dashboard Rate Search Quotes My Rate Files" at bounding box center [784, 375] width 1568 height 750
type input "38"
click at [517, 496] on button "Done" at bounding box center [515, 503] width 61 height 32
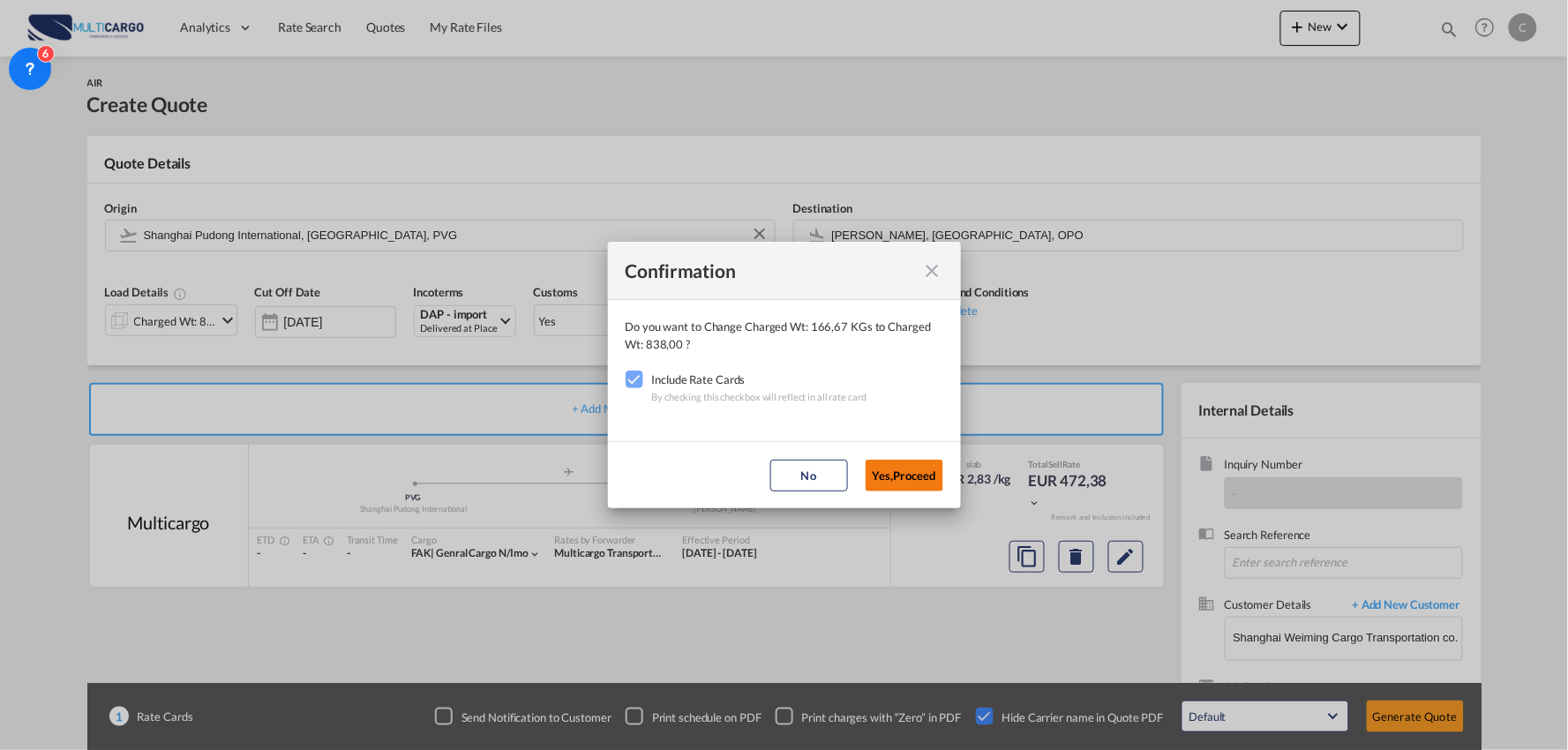
click at [915, 472] on button "Yes,Proceed" at bounding box center [905, 476] width 77 height 32
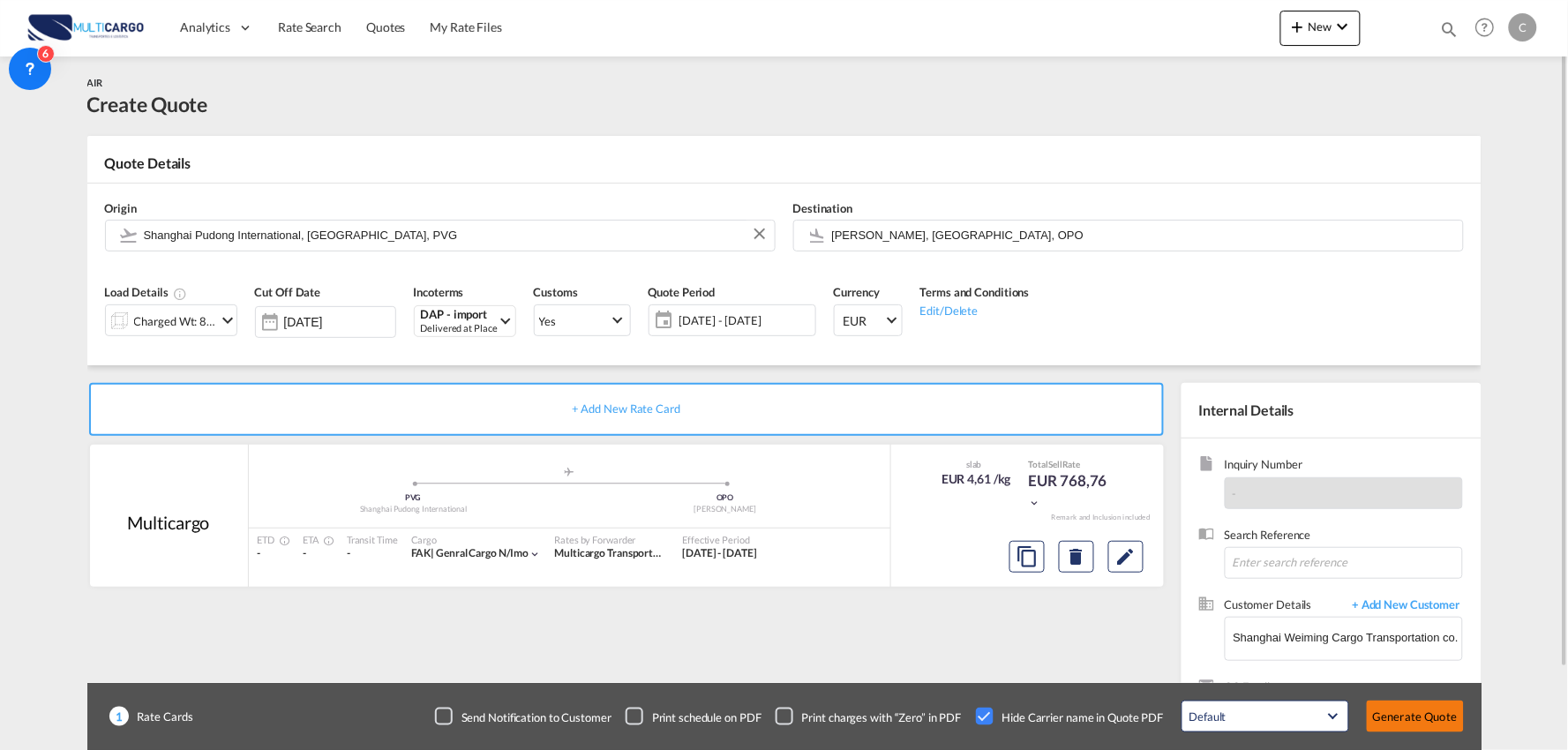
click at [1423, 712] on button "Generate Quote" at bounding box center [1416, 716] width 97 height 32
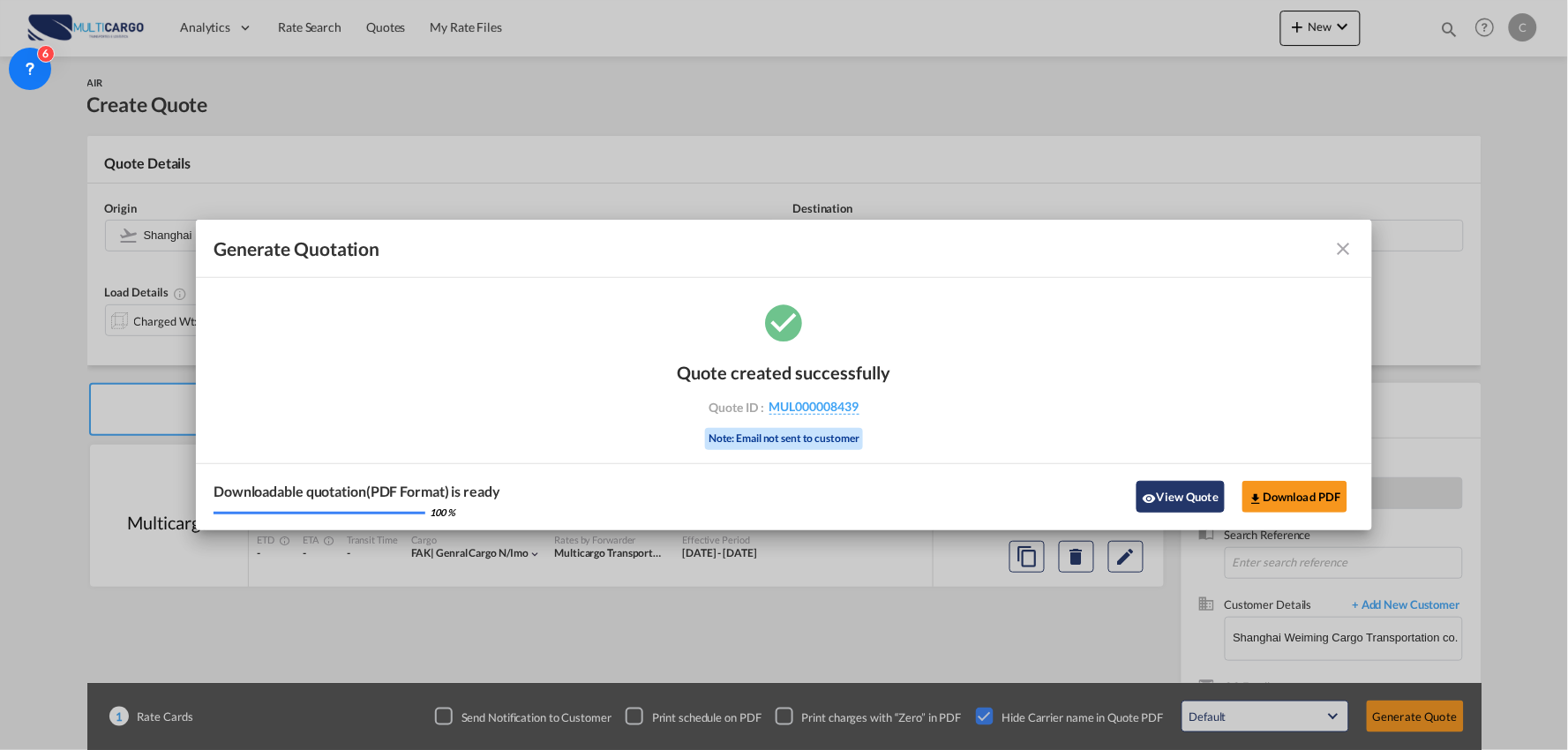
click at [1193, 485] on button "View Quote" at bounding box center [1180, 497] width 88 height 32
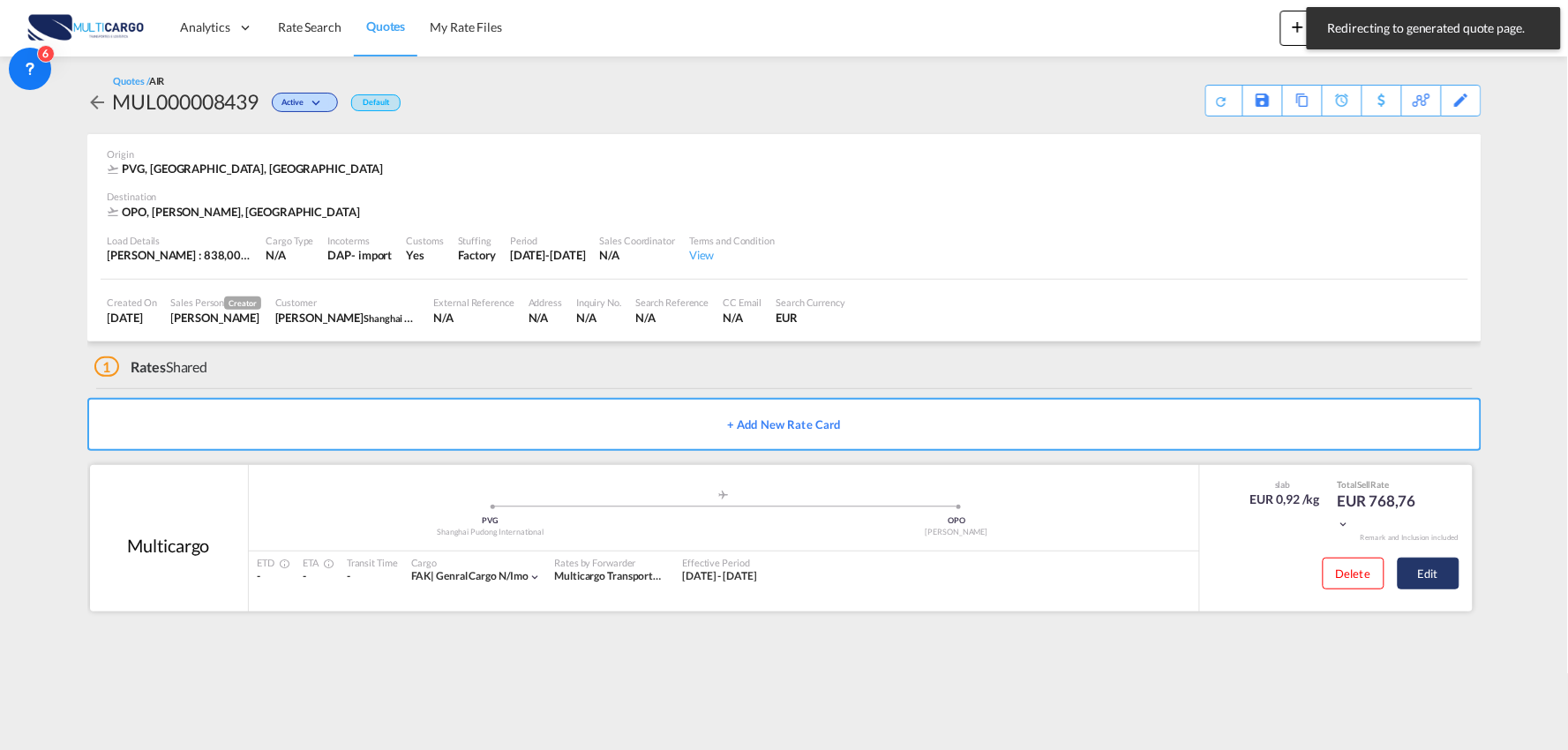
click at [1421, 566] on button "Edit" at bounding box center [1428, 573] width 61 height 32
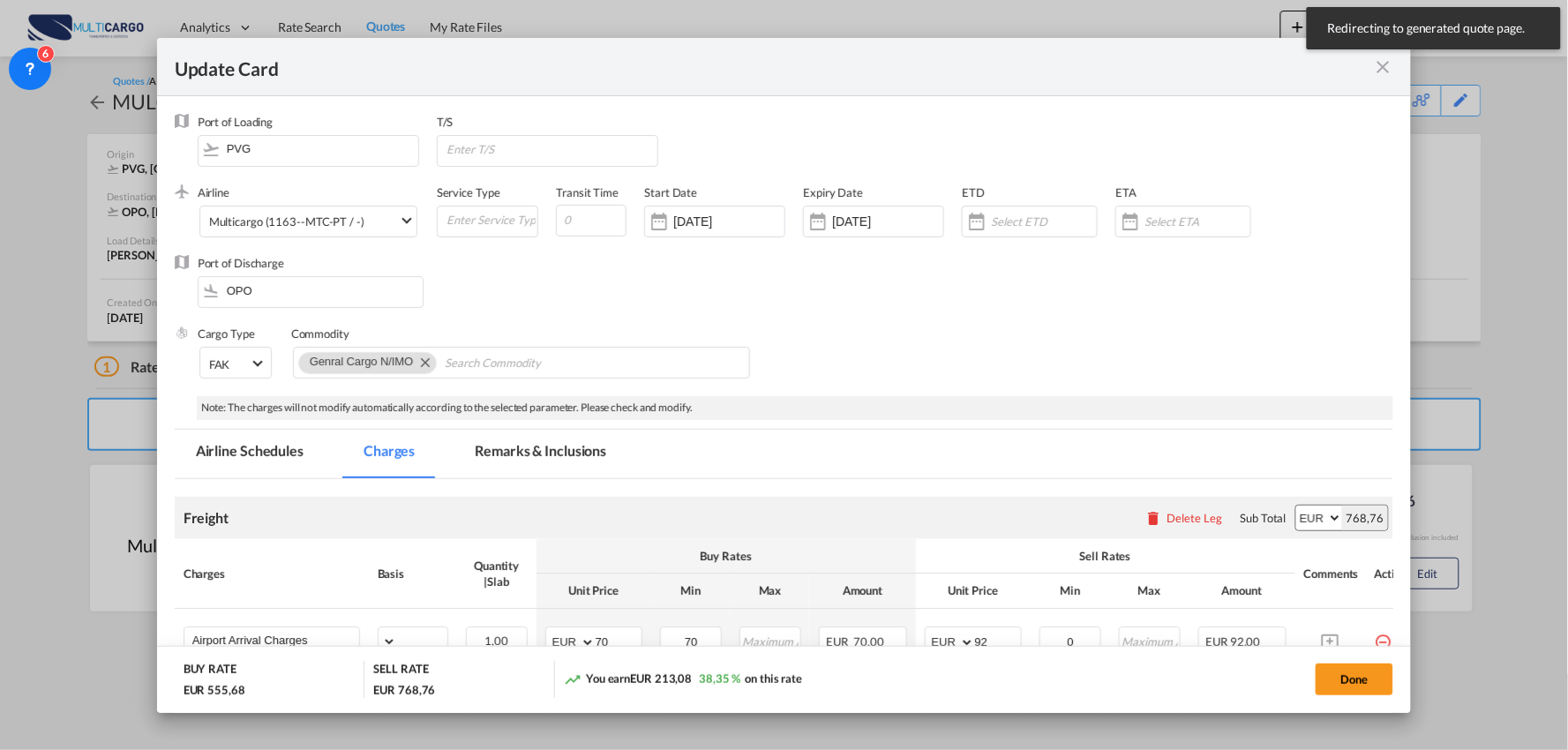
select select "per_bl"
select select "per_kg"
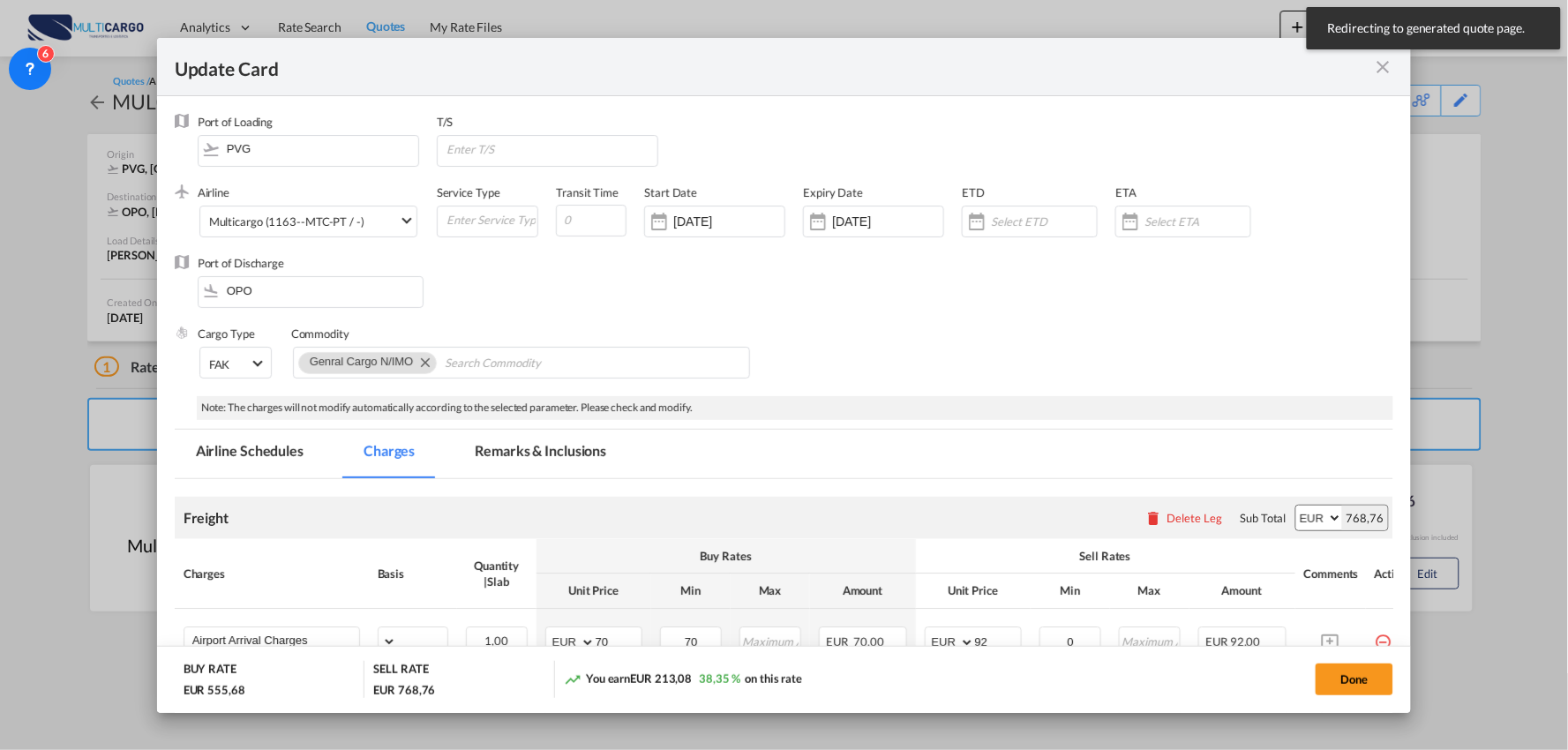
select select "per_shipment"
select select "per_bl"
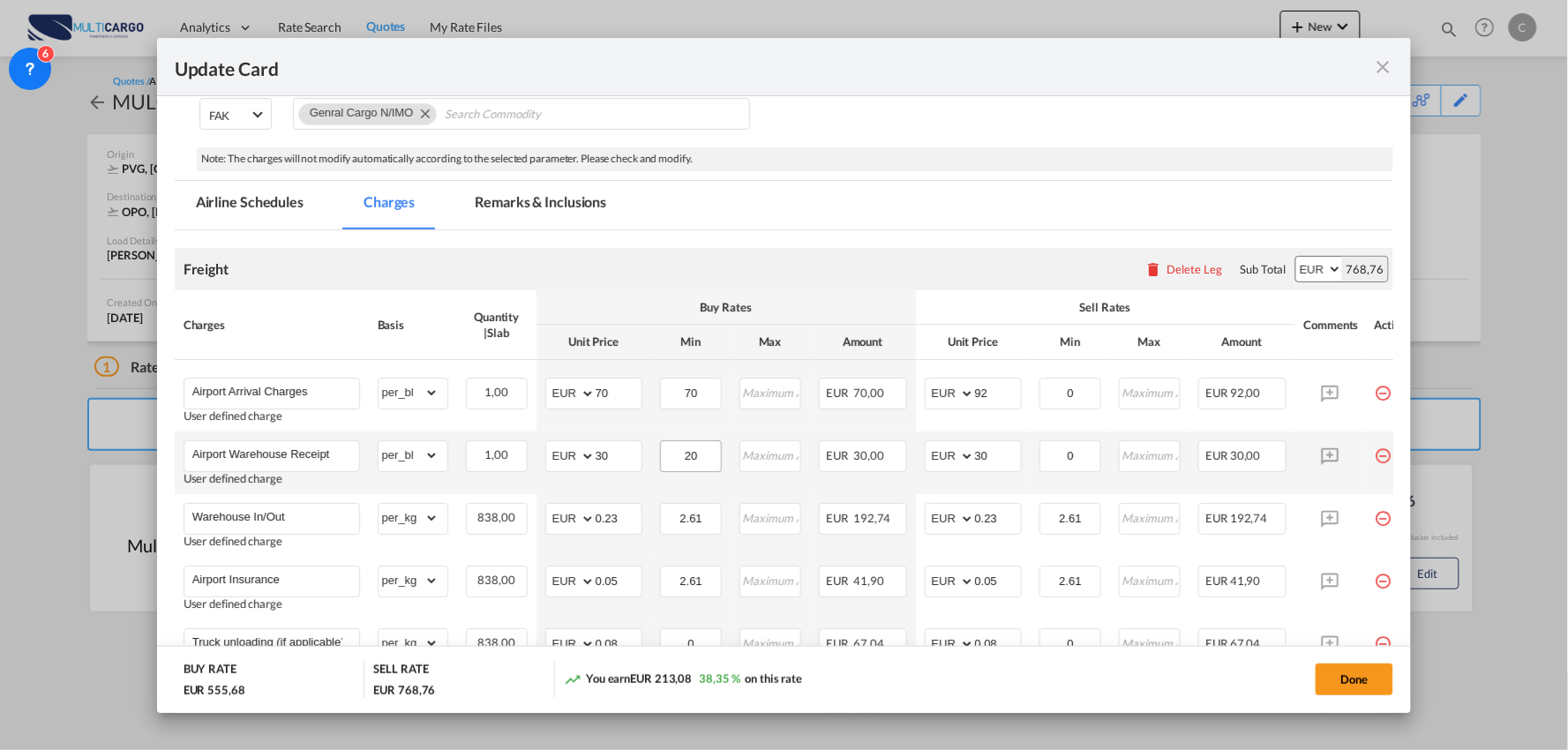
scroll to position [294, 0]
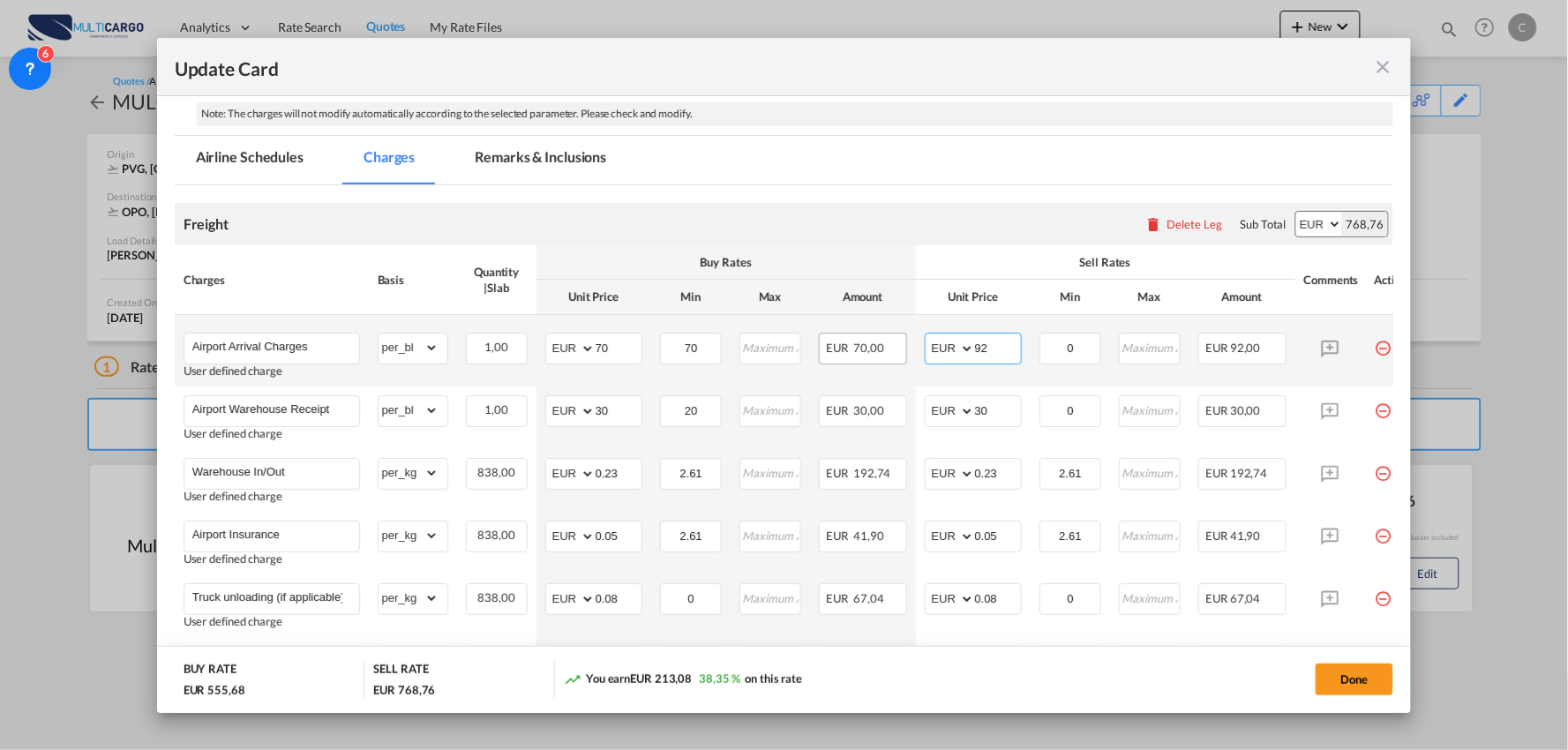
drag, startPoint x: 996, startPoint y: 353, endPoint x: 875, endPoint y: 362, distance: 121.3
click at [875, 362] on tr "Airport Arrival Charges User defined charge Please Enter Already Exists gross_w…" at bounding box center [800, 350] width 1250 height 71
type input "70"
click at [999, 265] on div "Sell Rates" at bounding box center [1106, 262] width 362 height 16
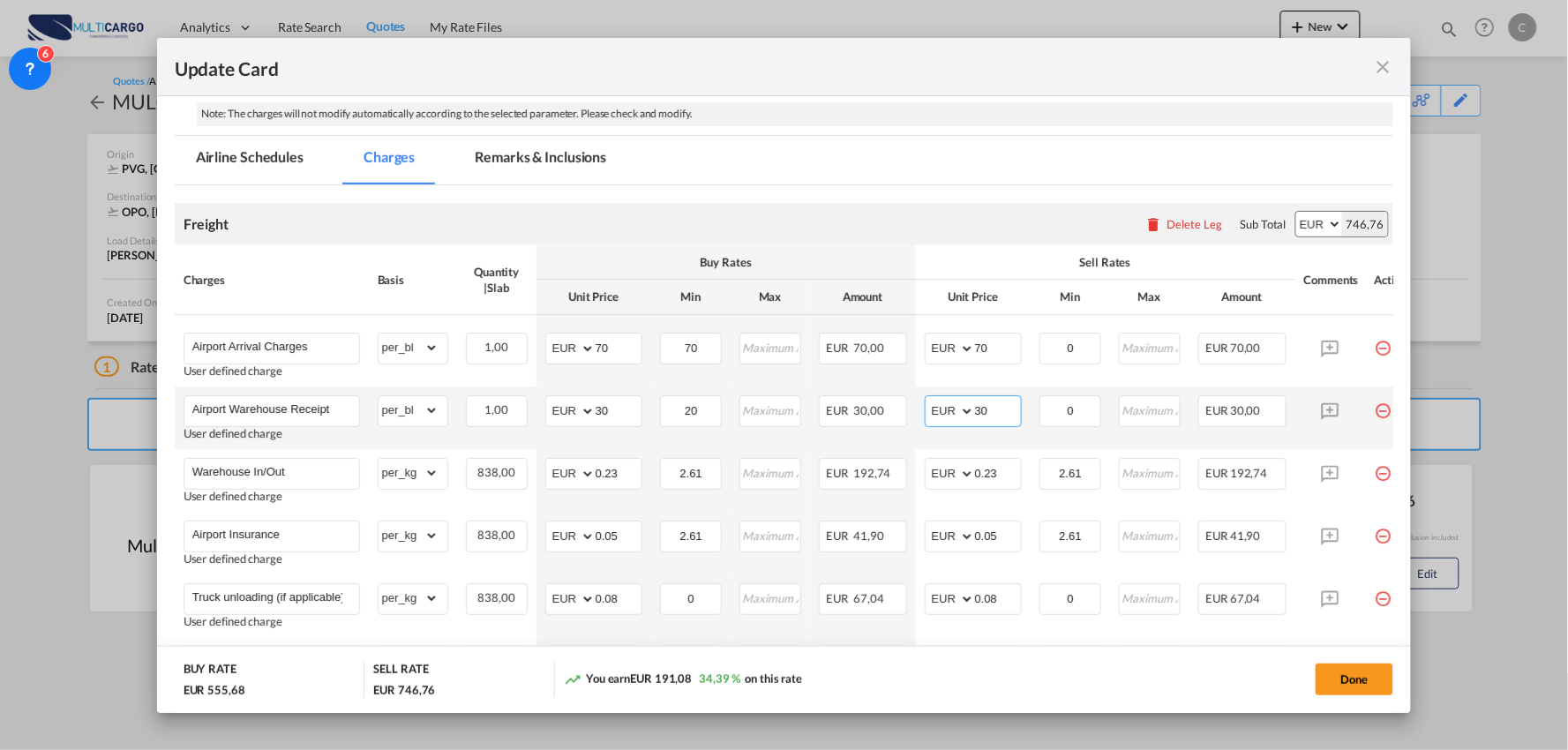
drag, startPoint x: 994, startPoint y: 411, endPoint x: 951, endPoint y: 427, distance: 45.9
click at [939, 411] on md-input-container "AED AFN ALL AMD ANG AOA ARS AUD AWG AZN BAM BBD BDT BGN BHD BIF BMD BND BOB BRL…" at bounding box center [973, 411] width 97 height 32
type input "40"
click at [1034, 226] on div "Freight Please enter leg name Leg Name Already Exists Delete Leg Sub Total AED …" at bounding box center [785, 224] width 1220 height 43
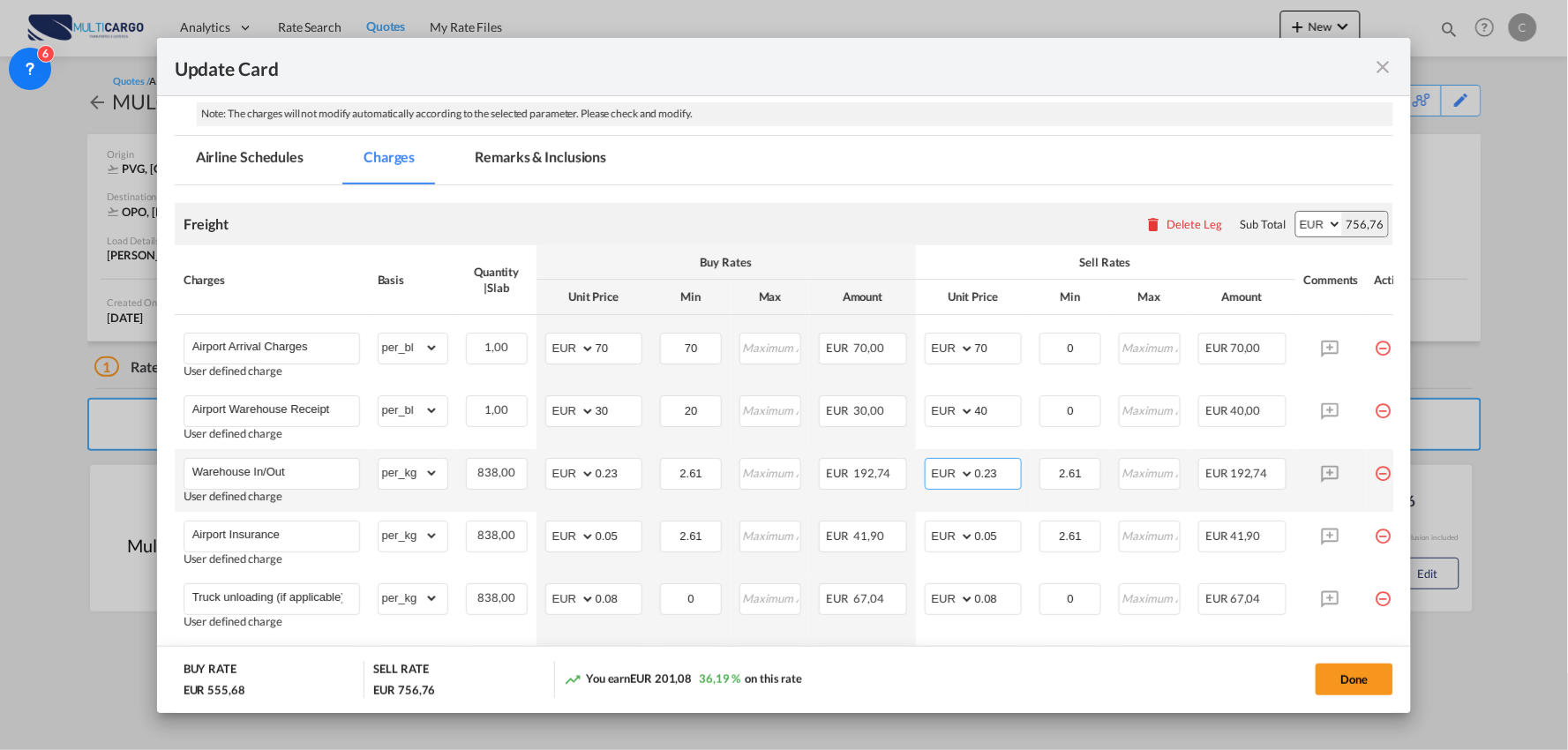
click at [1010, 471] on input "0.23" at bounding box center [998, 472] width 46 height 27
type input "0.24"
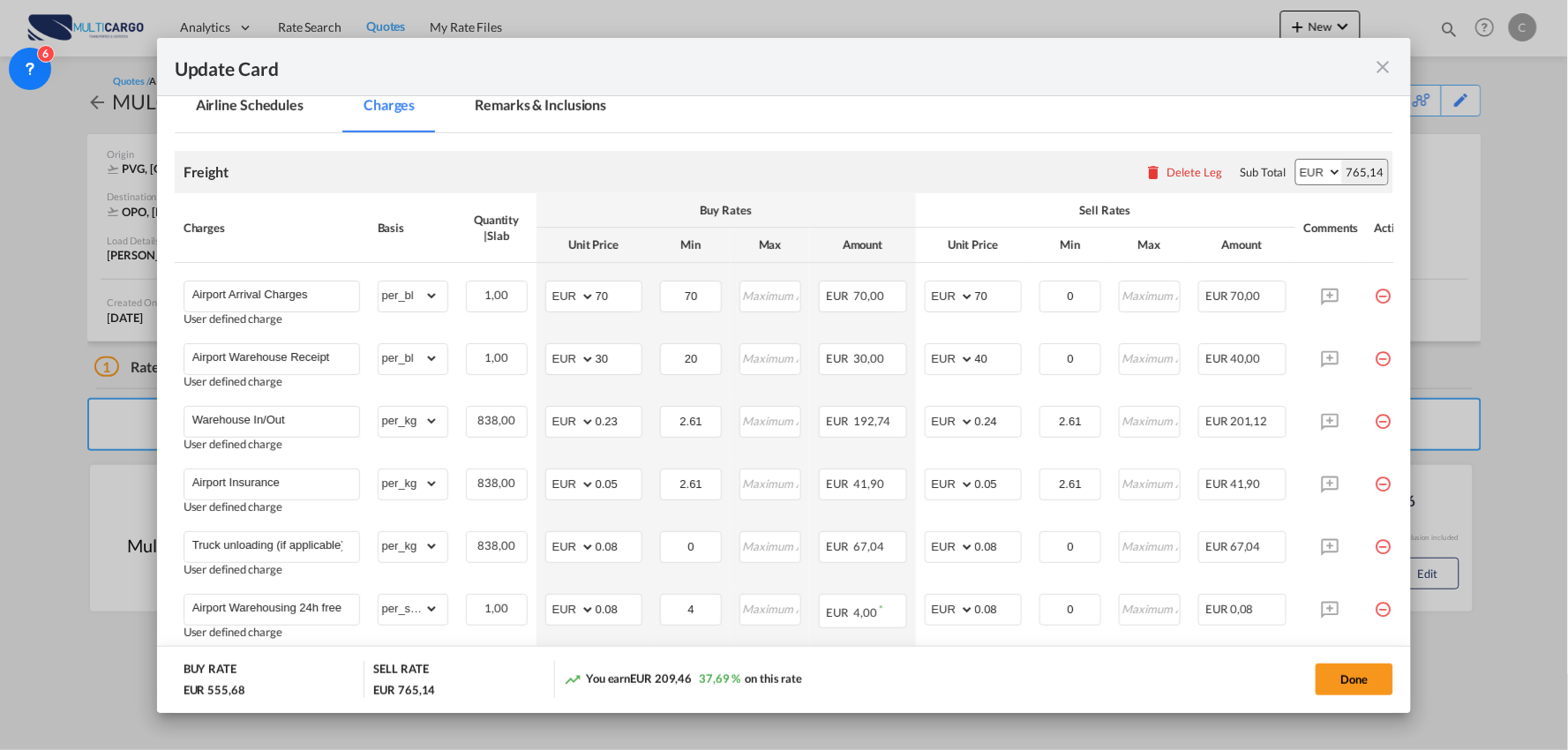
scroll to position [349, 0]
click at [786, 50] on div "Update Card" at bounding box center [785, 66] width 1255 height 58
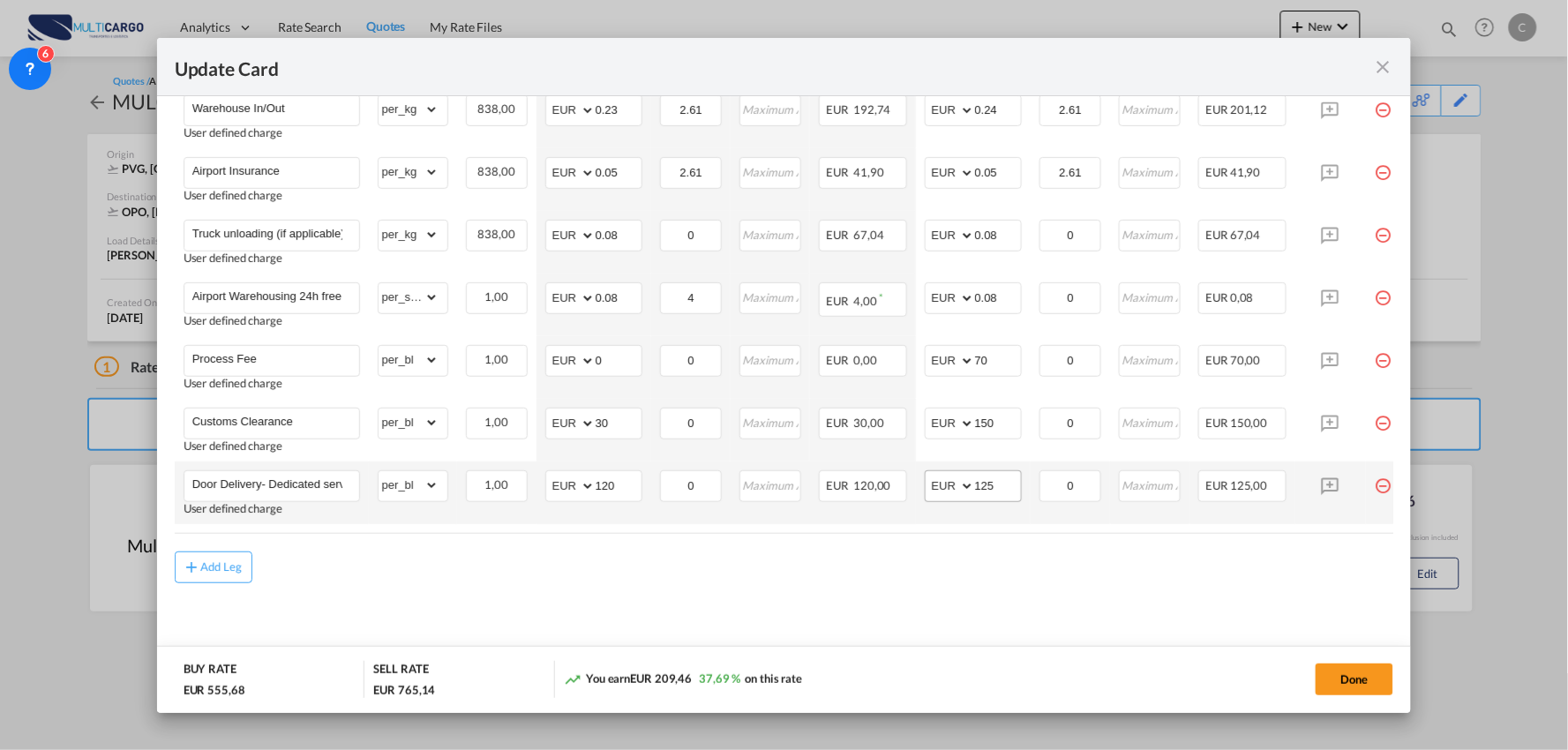
scroll to position [662, 0]
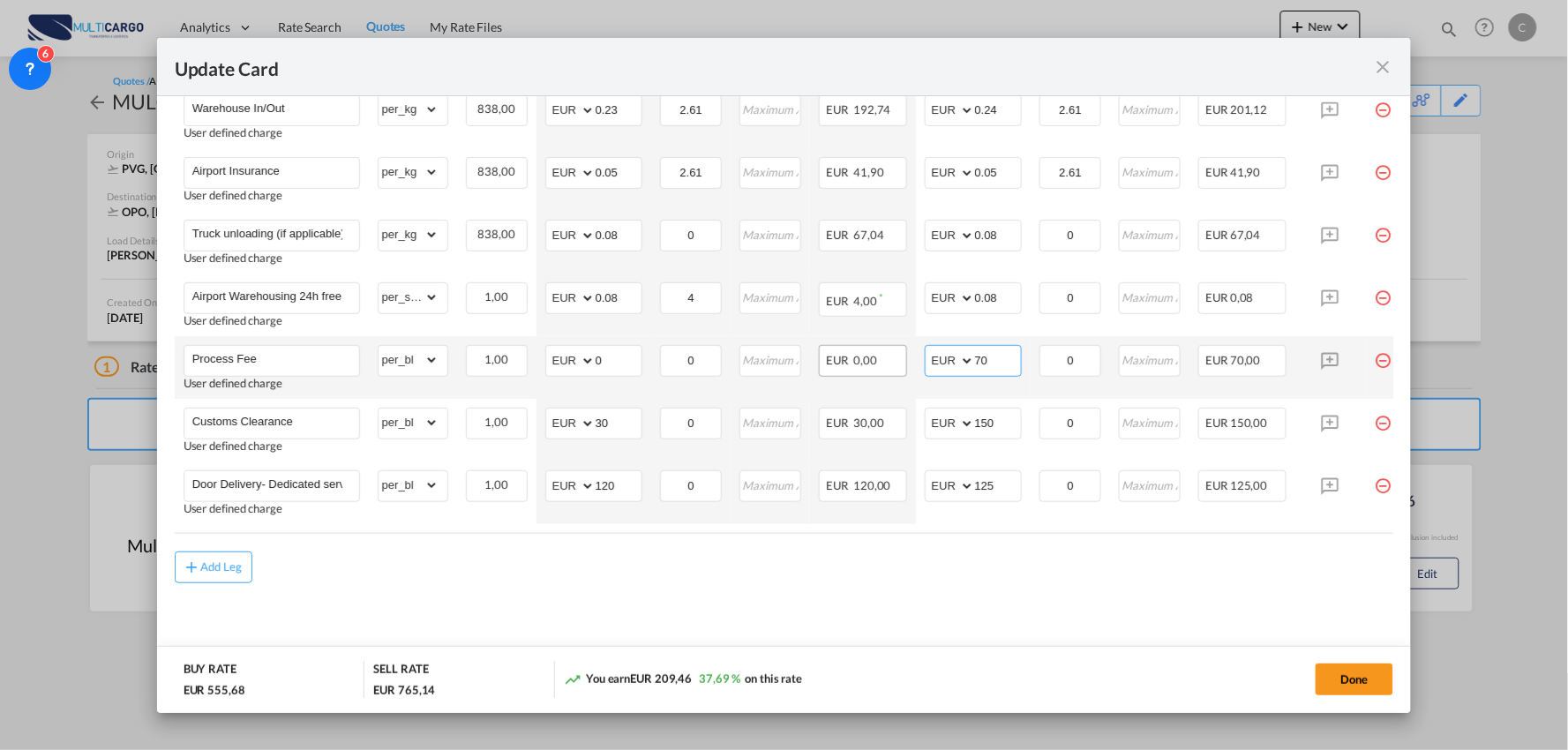
drag, startPoint x: 998, startPoint y: 357, endPoint x: 902, endPoint y: 365, distance: 96.3
click at [912, 363] on tr "Process Fee User defined charge Please Enter Already Exists gross_weight volume…" at bounding box center [800, 367] width 1250 height 62
type input "90"
drag, startPoint x: 601, startPoint y: 597, endPoint x: 611, endPoint y: 592, distance: 11.2
click at [601, 594] on md-content "Freight Please enter leg name Leg Name Already Exists Delete Leg Sub Total AED …" at bounding box center [785, 244] width 1220 height 846
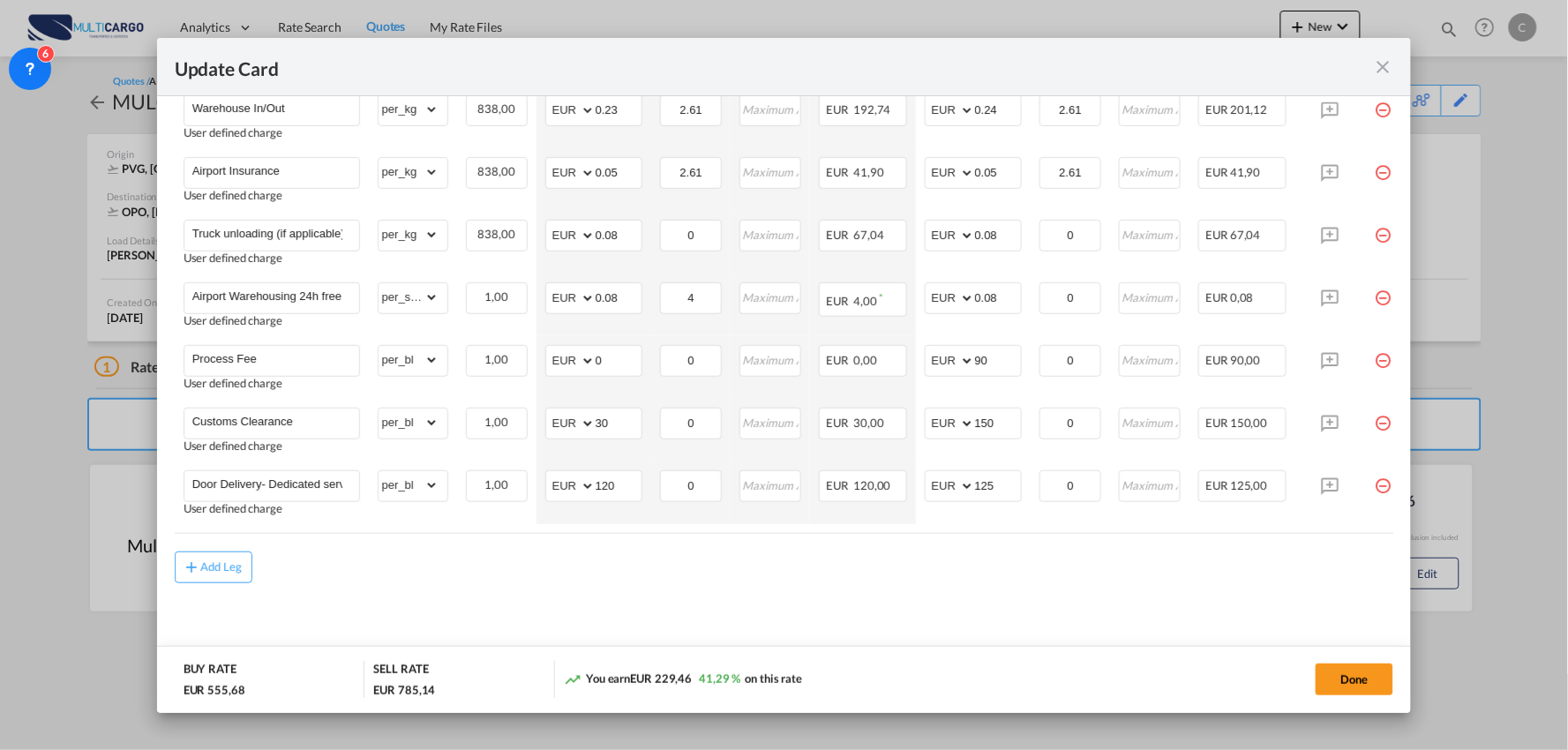
click at [1214, 566] on div "Add Leg" at bounding box center [785, 567] width 1220 height 32
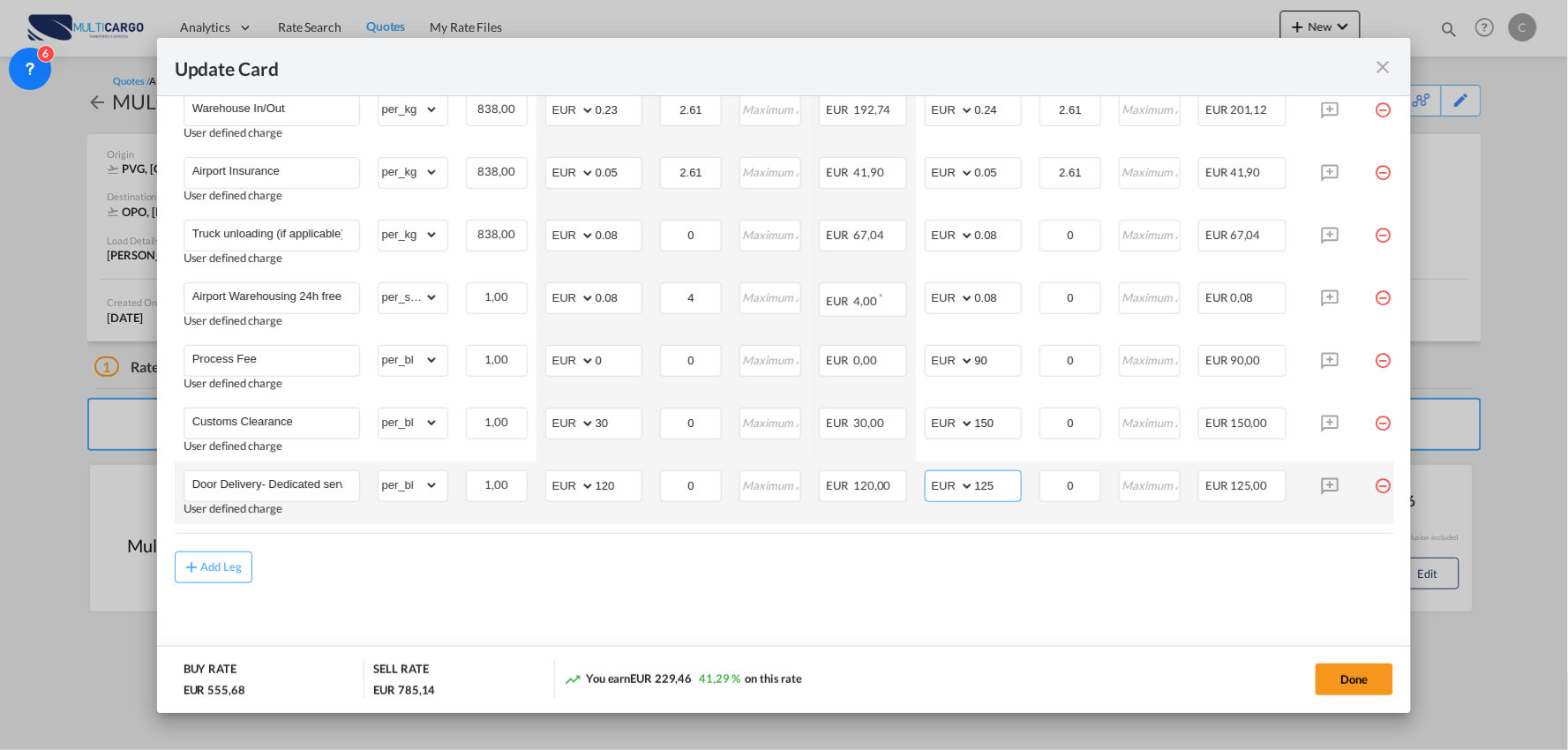
drag, startPoint x: 965, startPoint y: 484, endPoint x: 932, endPoint y: 486, distance: 33.1
click at [936, 484] on md-input-container "AED AFN ALL AMD ANG AOA ARS AUD AWG AZN BAM BBD BDT BGN BHD BIF BMD BND BOB BRL…" at bounding box center [973, 486] width 97 height 32
type input "115"
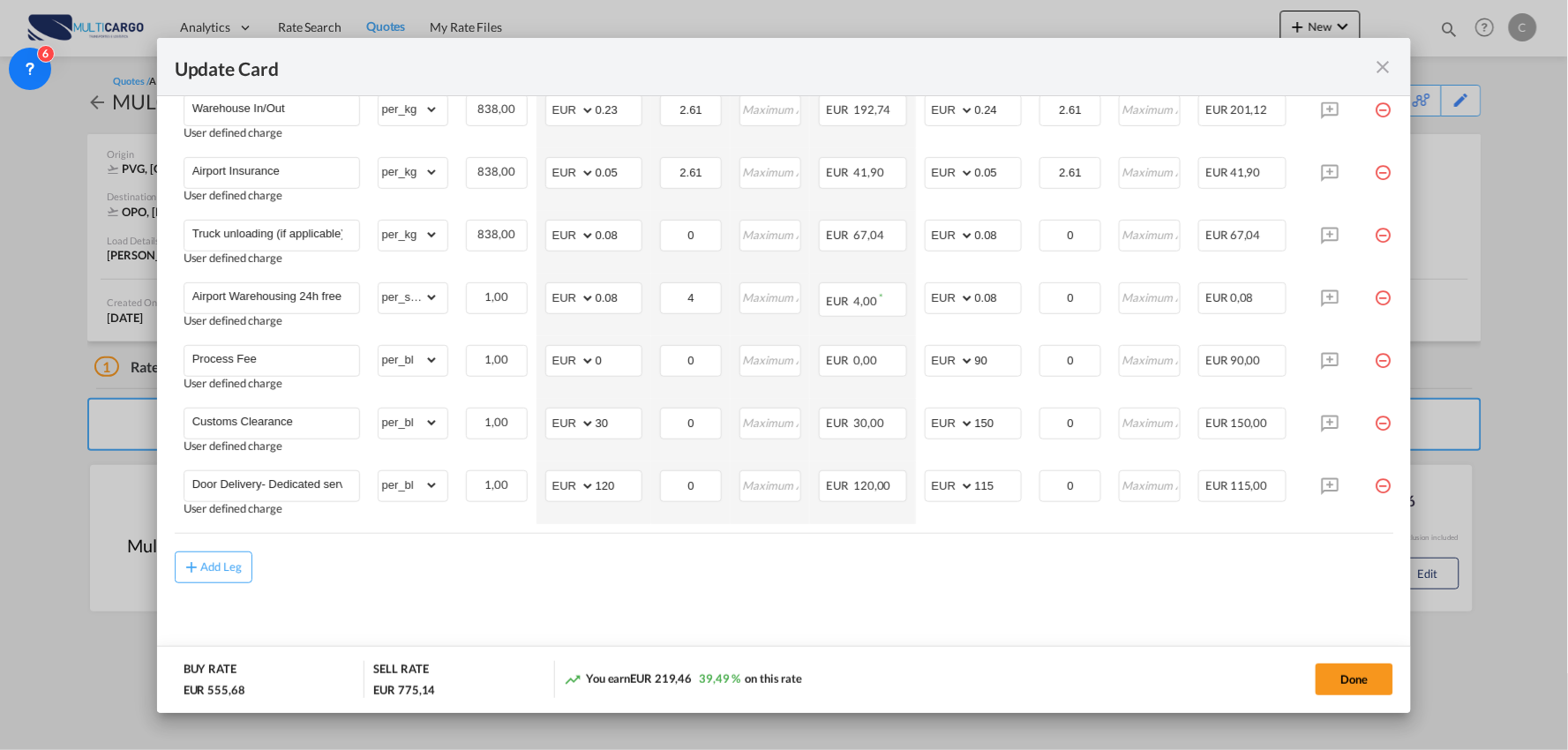
click at [1029, 575] on div "Add Leg" at bounding box center [785, 567] width 1220 height 32
click at [1361, 695] on button "Done" at bounding box center [1354, 679] width 77 height 32
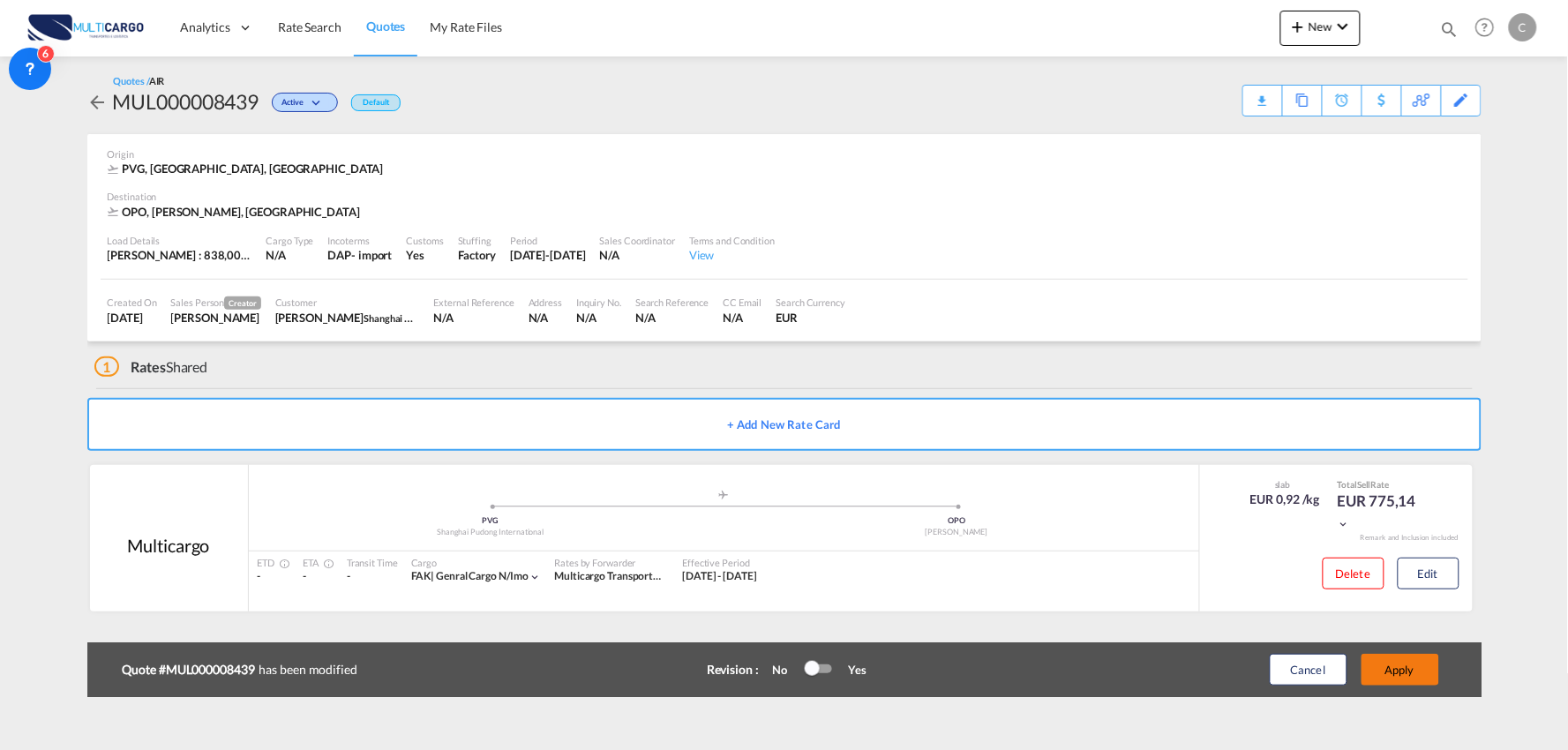
click at [1402, 672] on button "Apply" at bounding box center [1401, 670] width 77 height 32
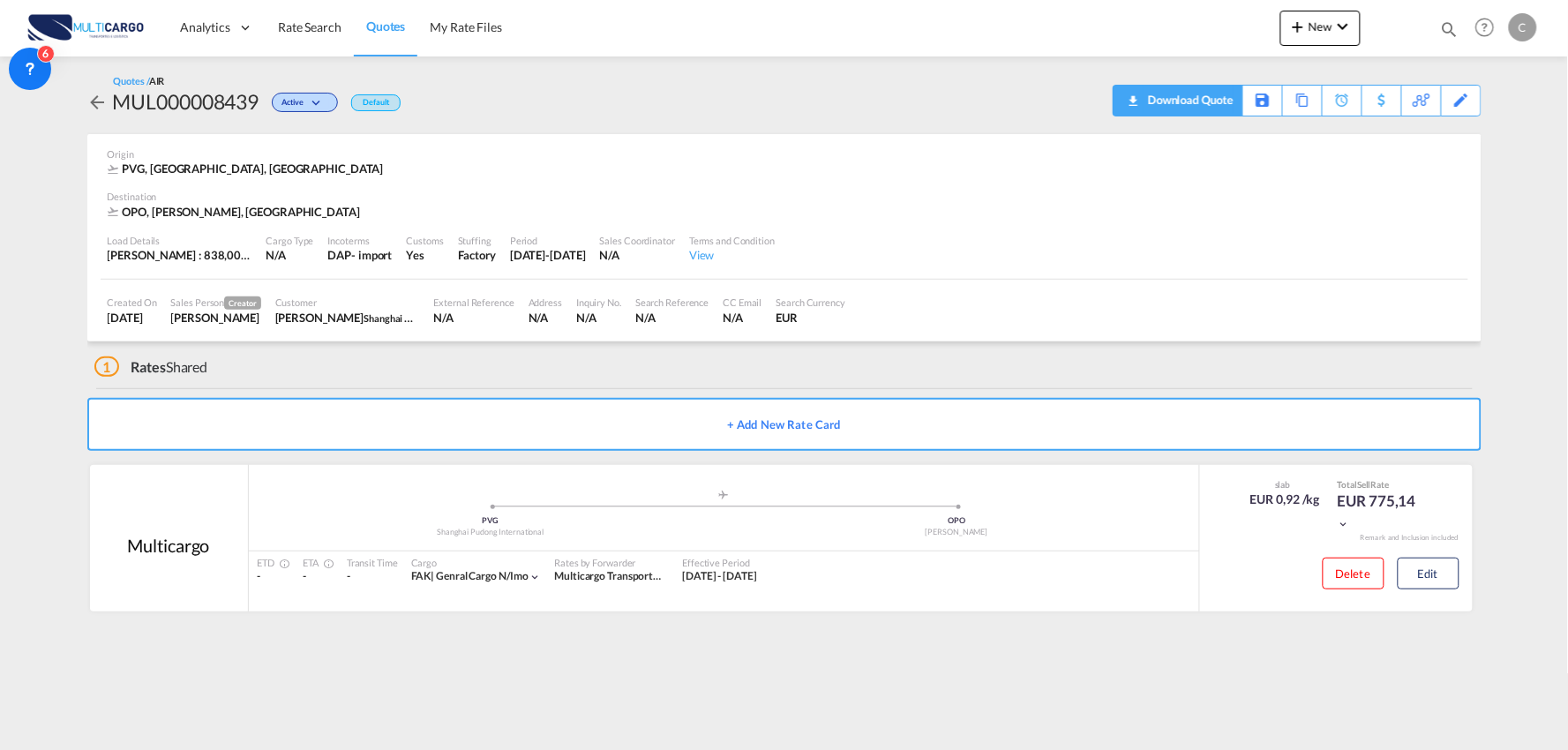
click at [1220, 94] on div "Download Quote" at bounding box center [1189, 99] width 90 height 29
